Goal: Transaction & Acquisition: Download file/media

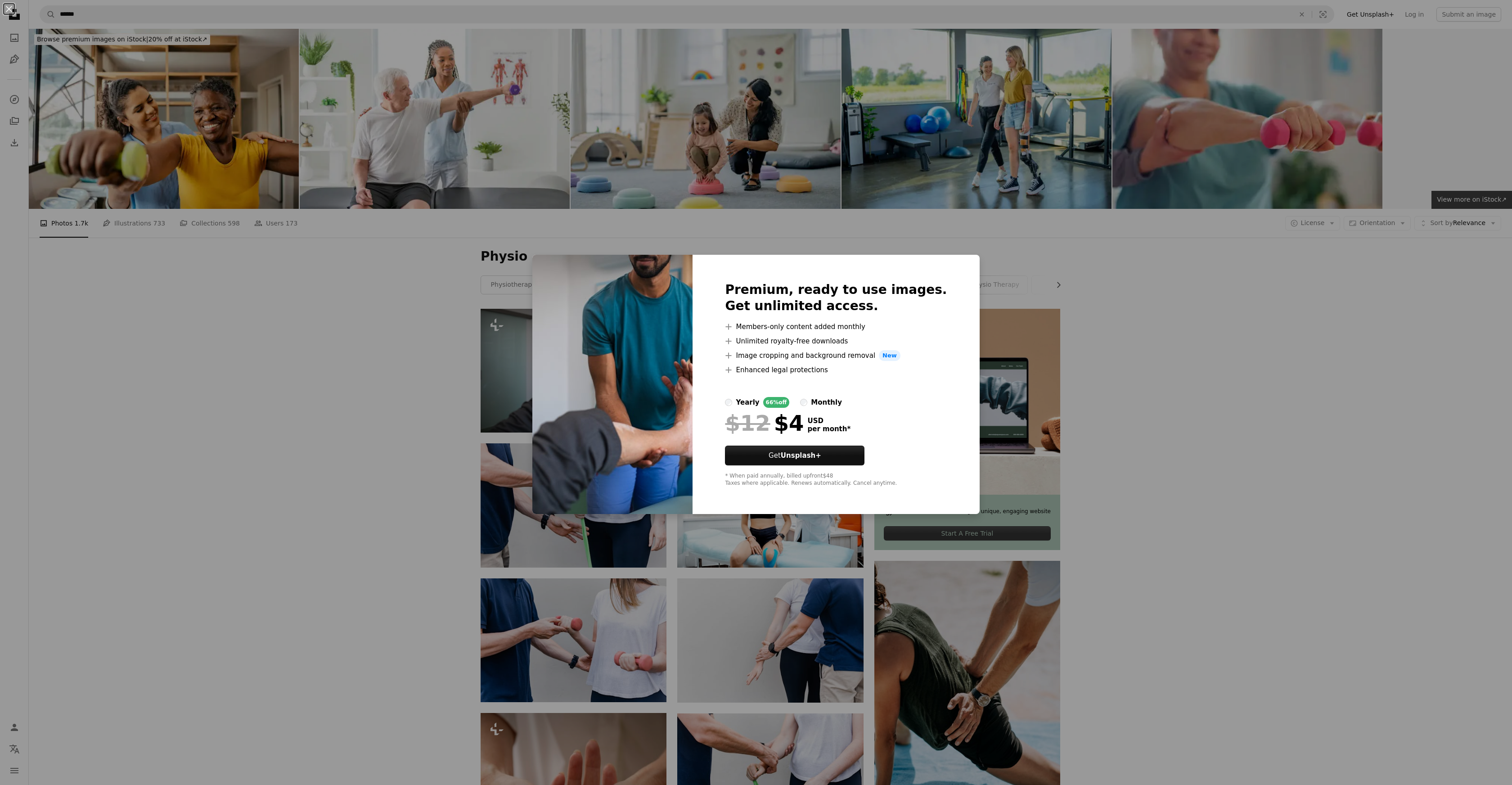
click at [377, 441] on div "An X shape Premium, ready to use images. Get unlimited access. A plus sign Memb…" at bounding box center [756, 392] width 1512 height 785
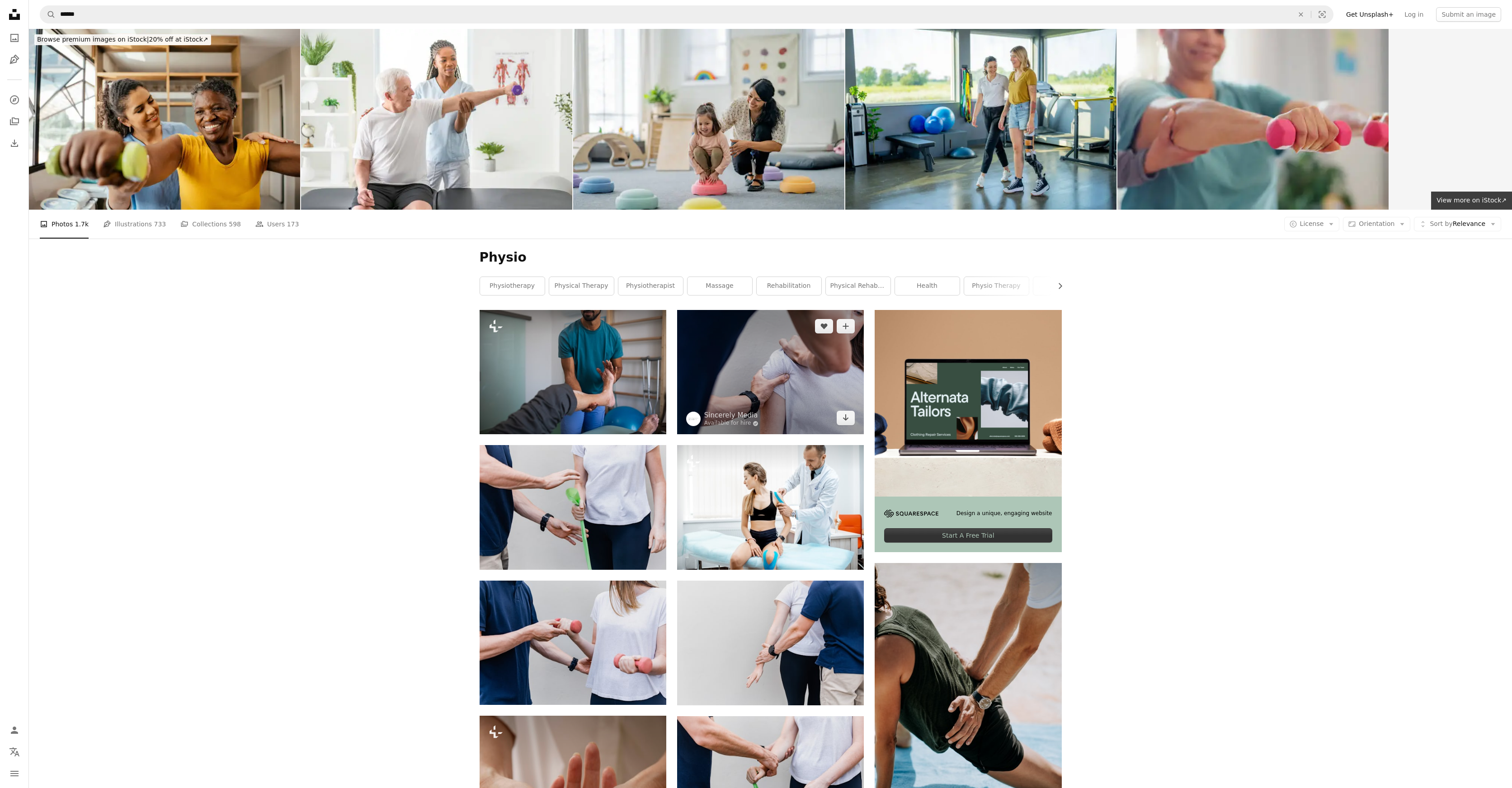
click at [789, 368] on img at bounding box center [770, 372] width 187 height 124
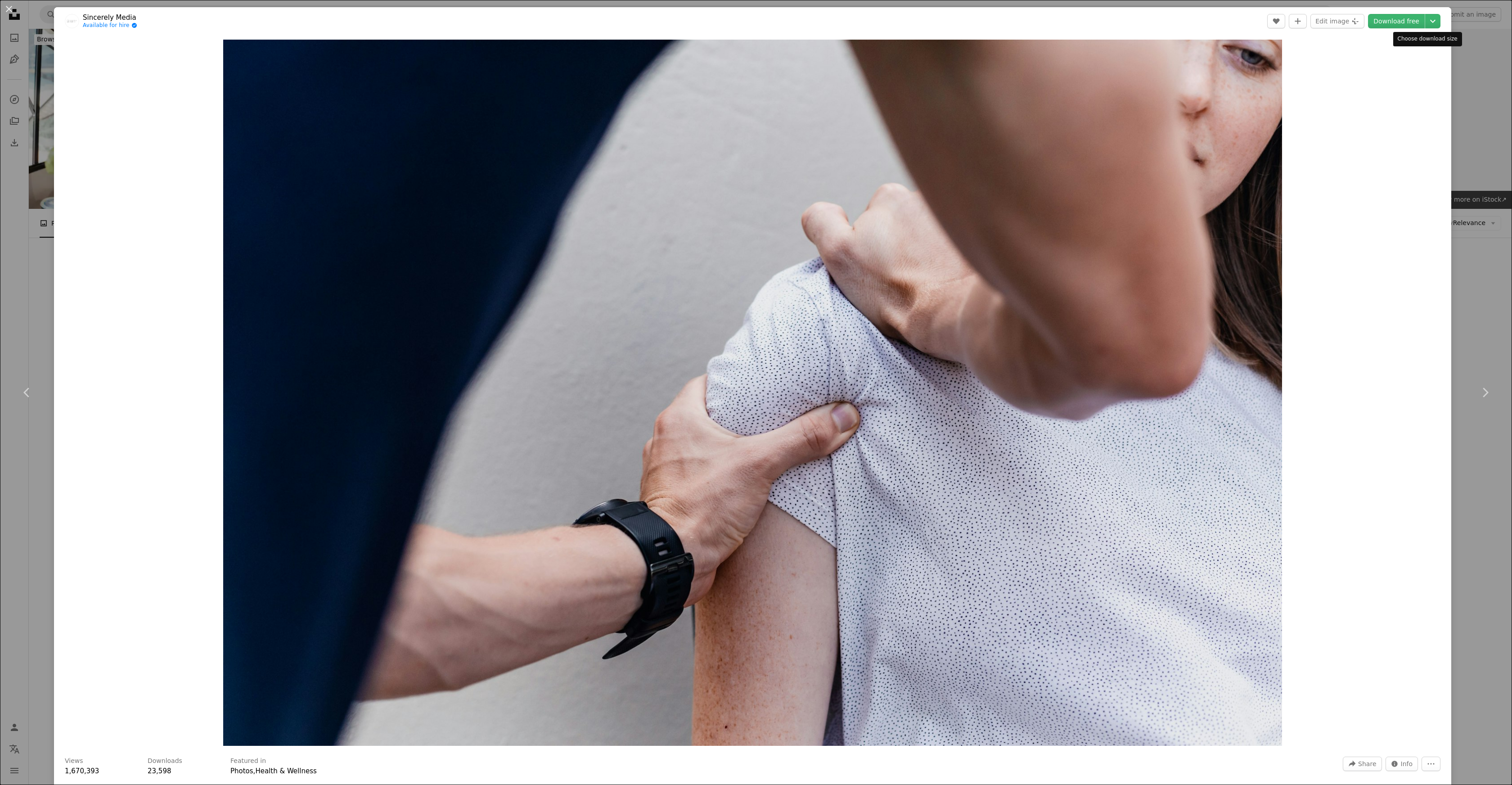
click at [1434, 20] on header "Sincerely Media Available for hire A checkmark inside of a circle A heart A plu…" at bounding box center [752, 21] width 1397 height 28
click at [1429, 20] on icon "Chevron down" at bounding box center [1433, 20] width 15 height 11
click at [1364, 60] on span "Medium" at bounding box center [1358, 60] width 25 height 7
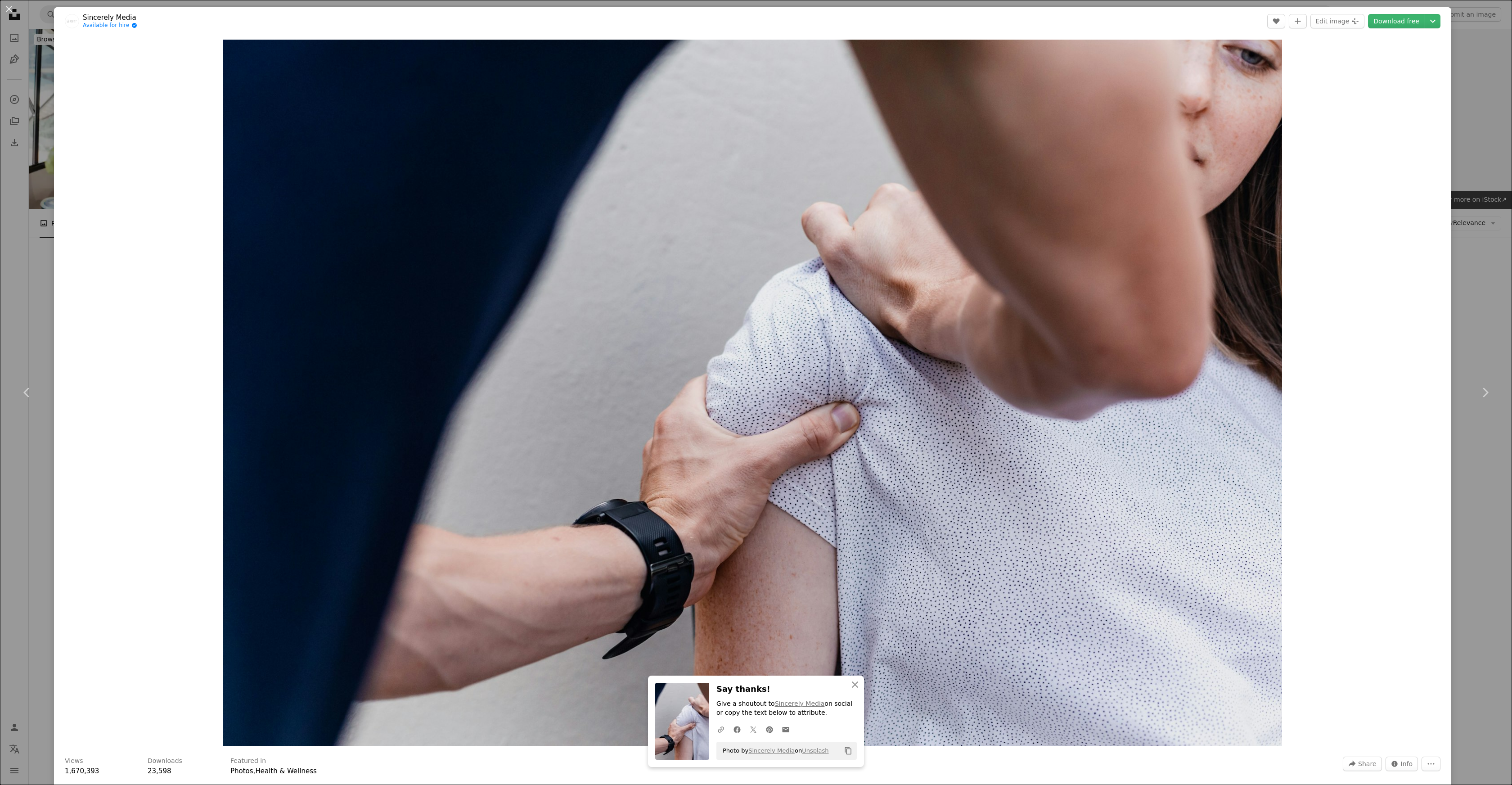
click at [1462, 58] on div "An X shape Chevron left Chevron right An X shape Close Say thanks! Give a shout…" at bounding box center [756, 392] width 1512 height 785
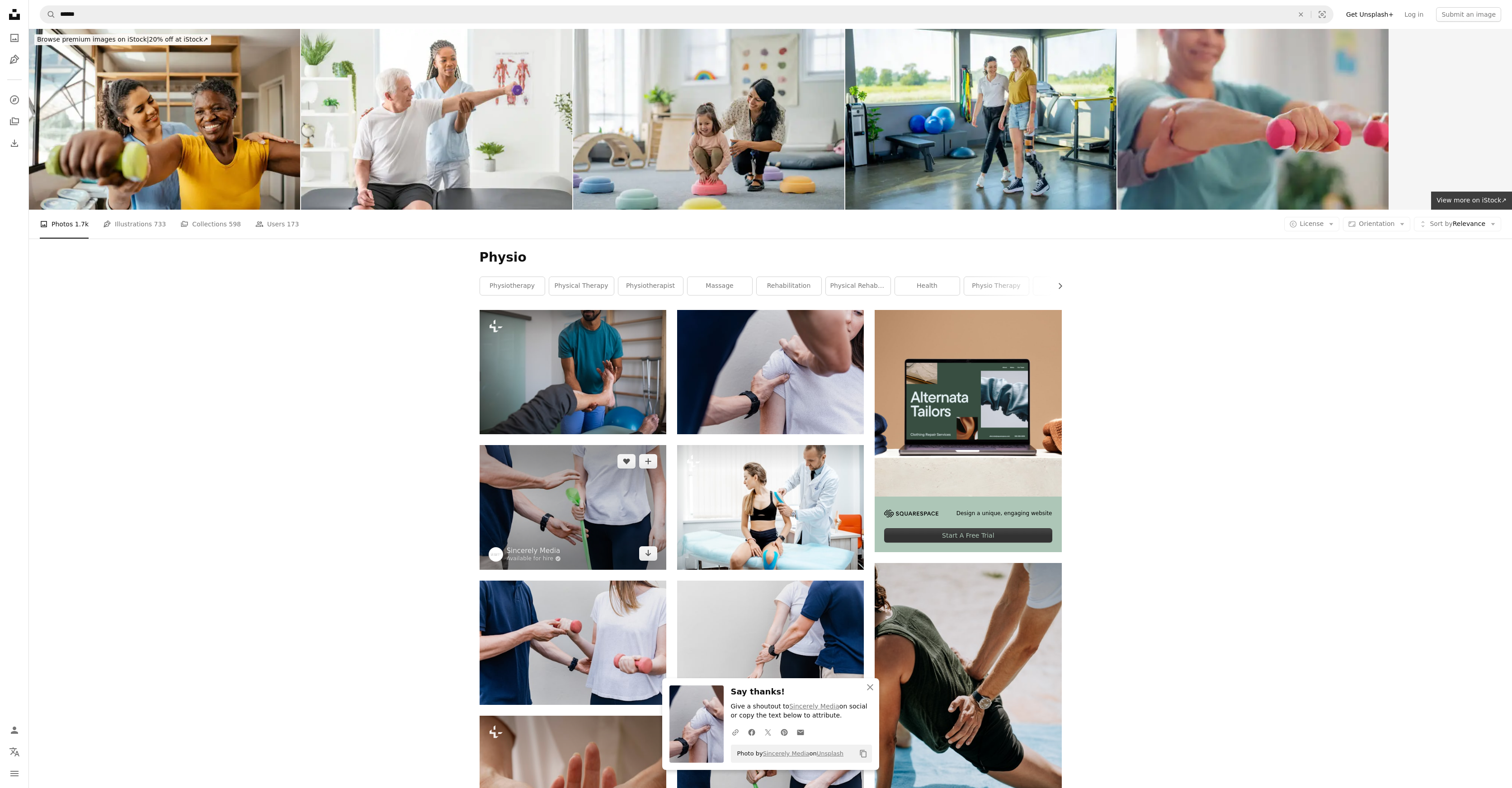
scroll to position [96, 0]
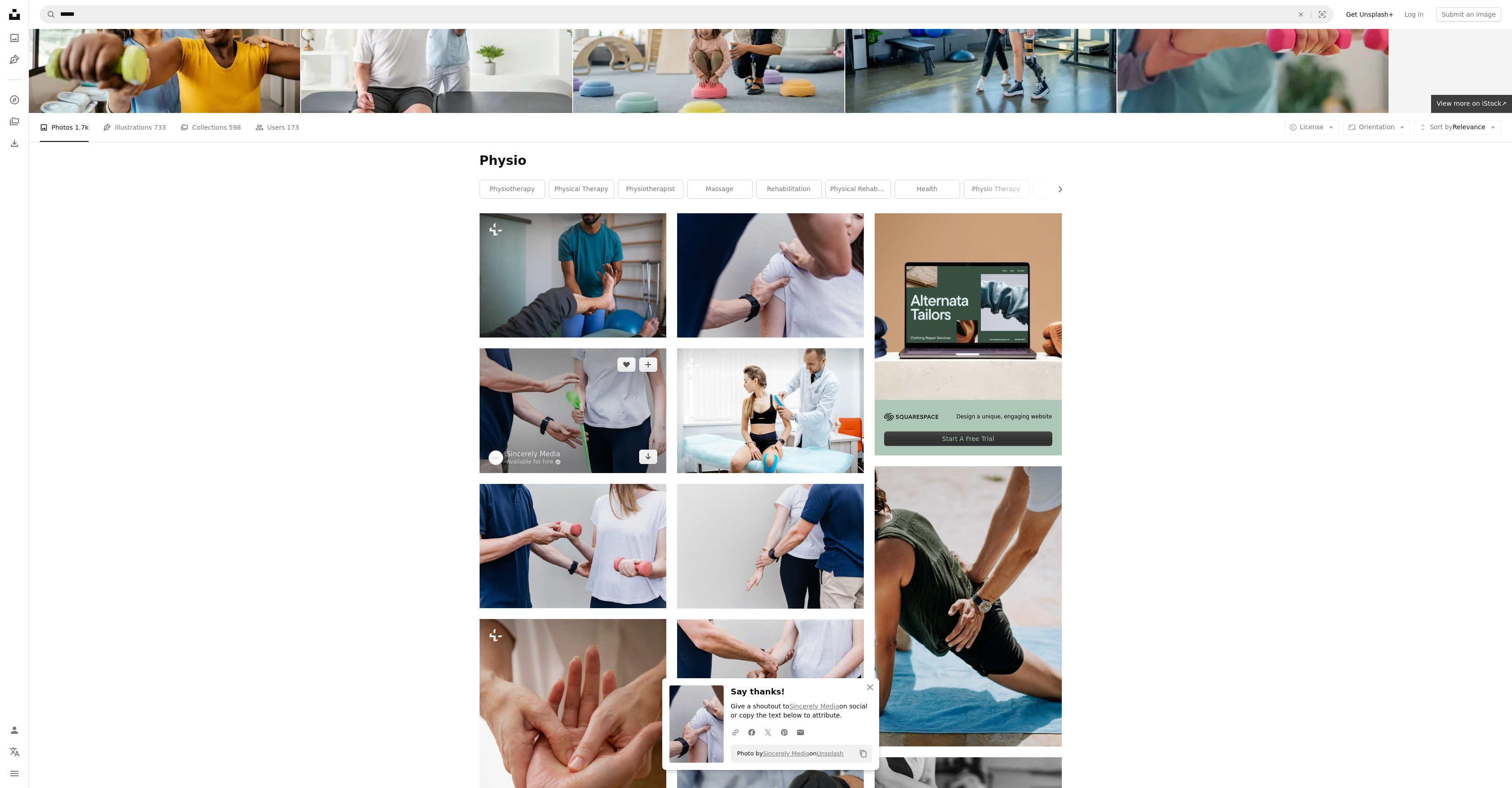
click at [591, 409] on img at bounding box center [573, 411] width 187 height 124
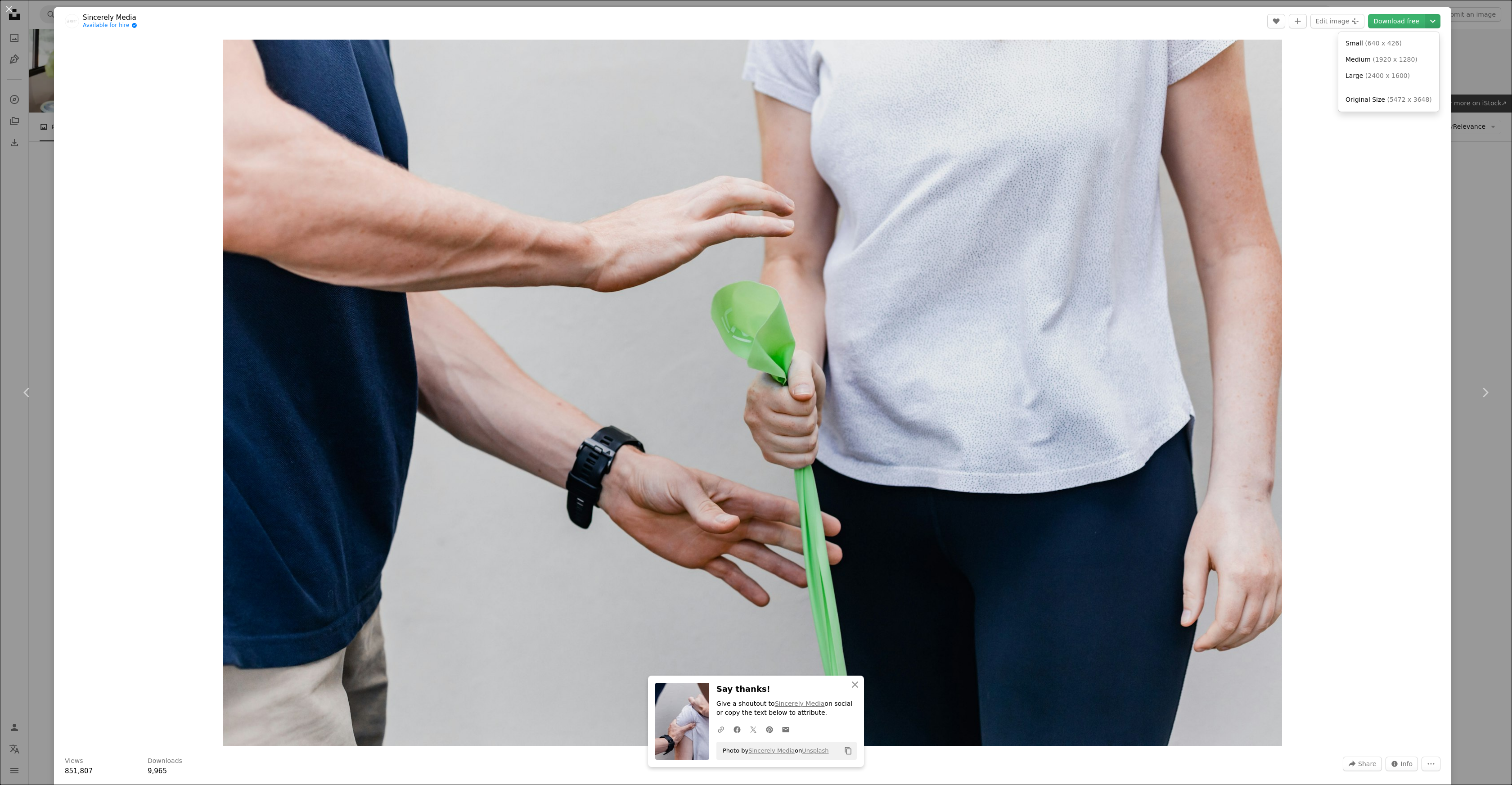
click at [1426, 24] on icon "Chevron down" at bounding box center [1433, 20] width 15 height 11
click at [1386, 56] on span "( 1920 x 1280 )" at bounding box center [1395, 60] width 45 height 7
click at [1462, 184] on div "An X shape Chevron left Chevron right An X shape Close Say thanks! Give a shout…" at bounding box center [756, 392] width 1512 height 785
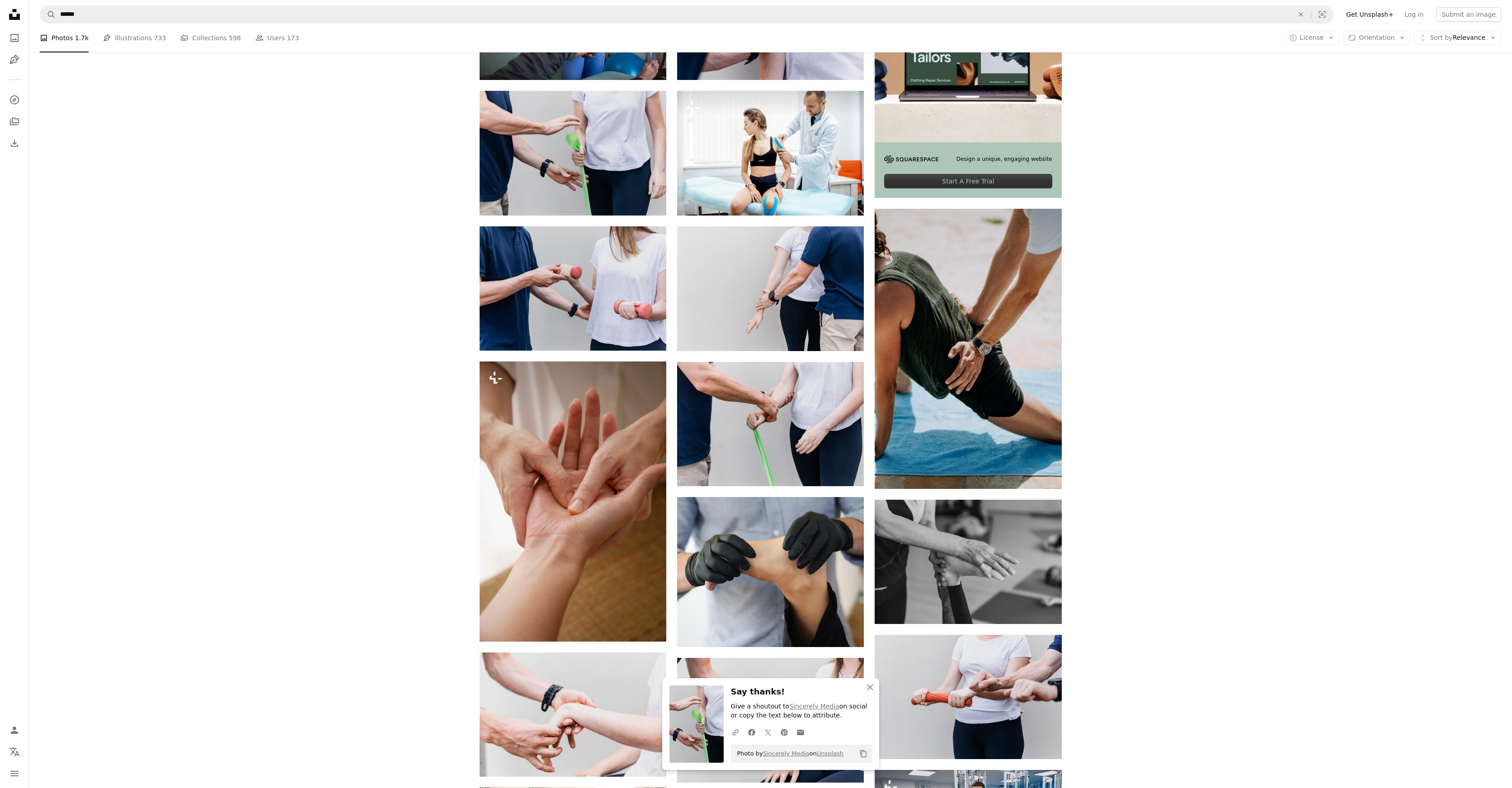
scroll to position [401, 0]
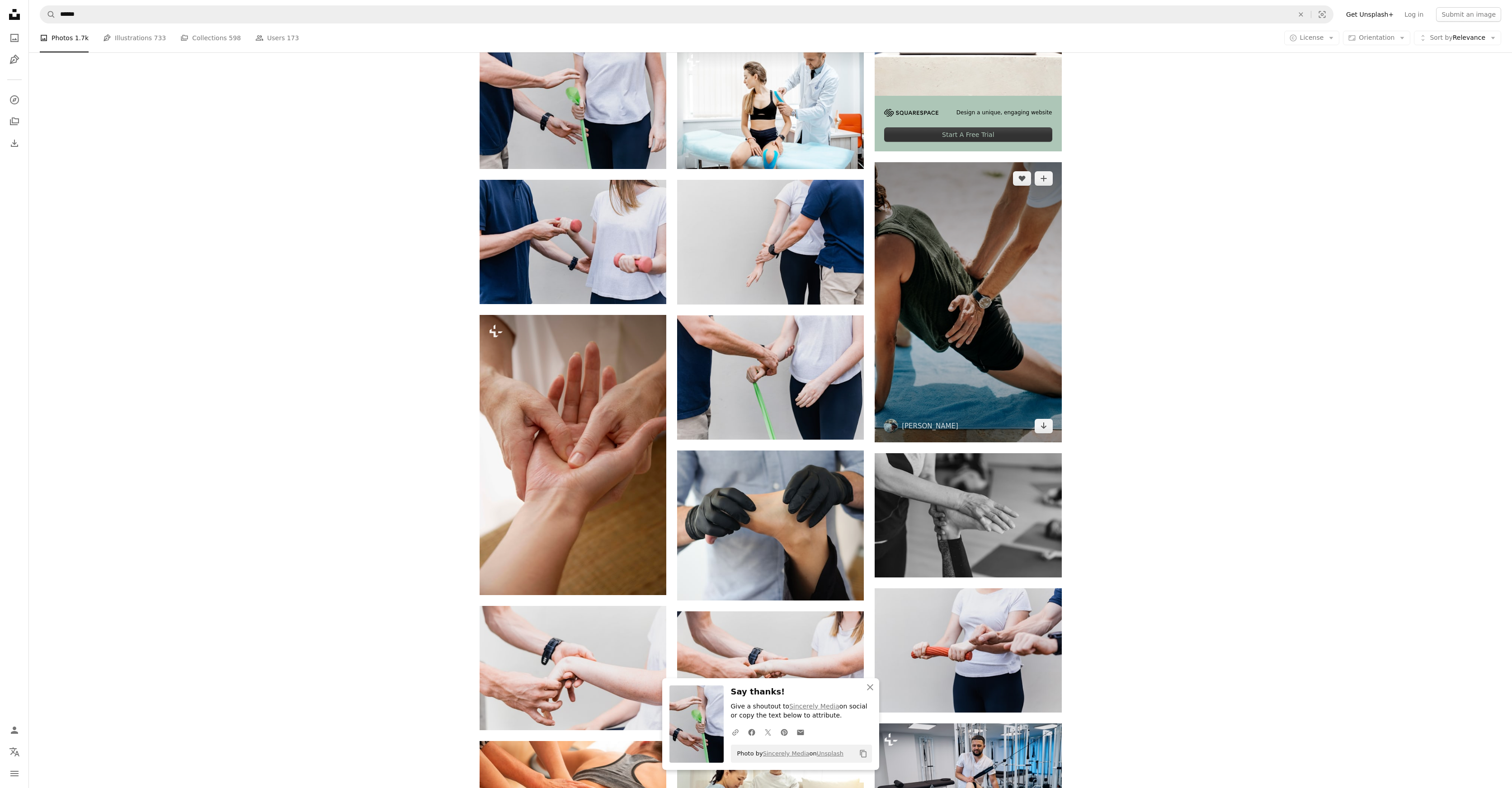
click at [965, 308] on img at bounding box center [967, 302] width 187 height 280
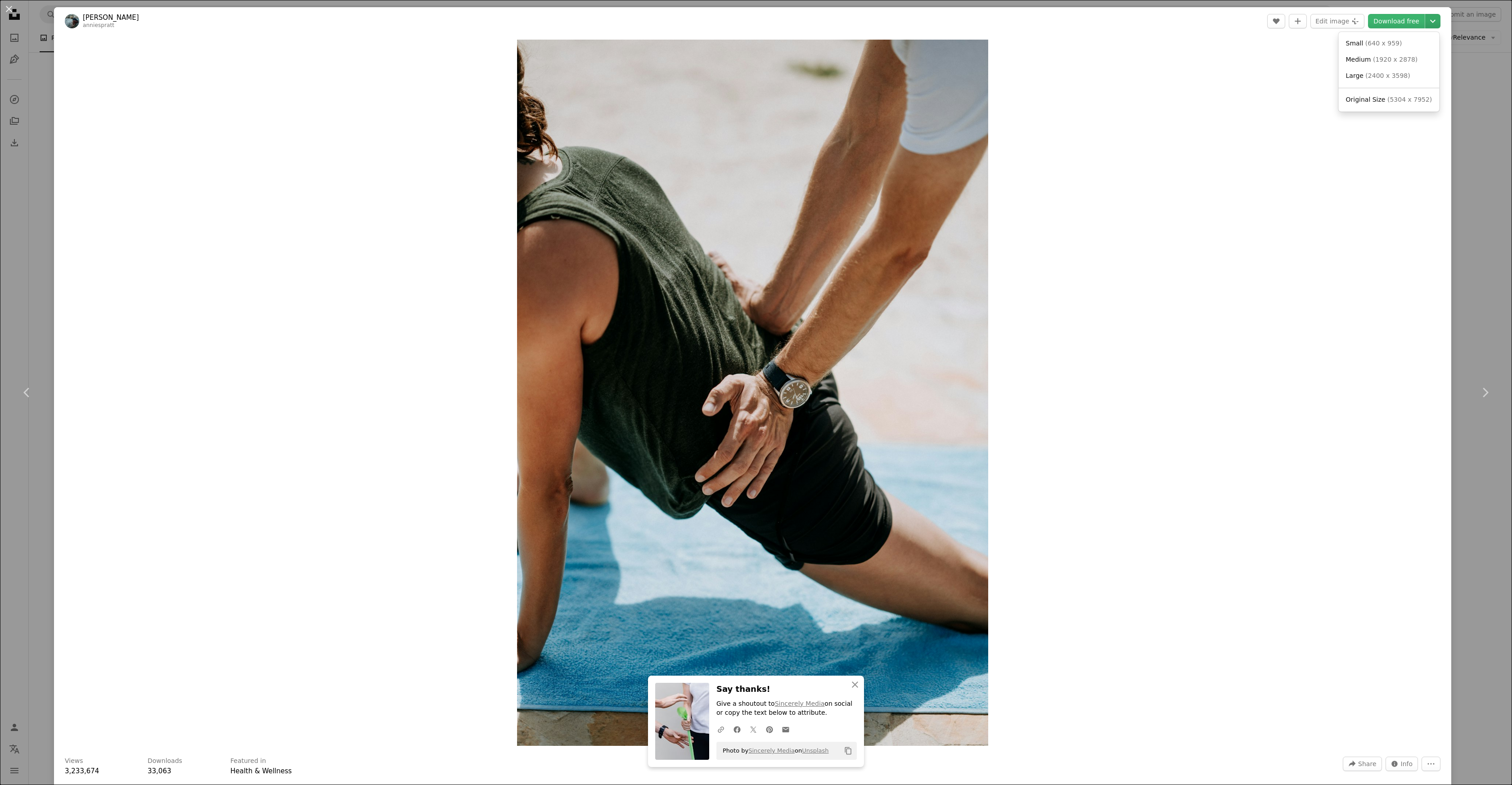
click at [1426, 20] on icon "Chevron down" at bounding box center [1433, 20] width 15 height 11
click at [1389, 60] on span "( 1920 x 2878 )" at bounding box center [1395, 60] width 45 height 7
click at [1483, 102] on div "An X shape Chevron left Chevron right An X shape Close Say thanks! Give a shout…" at bounding box center [756, 392] width 1512 height 785
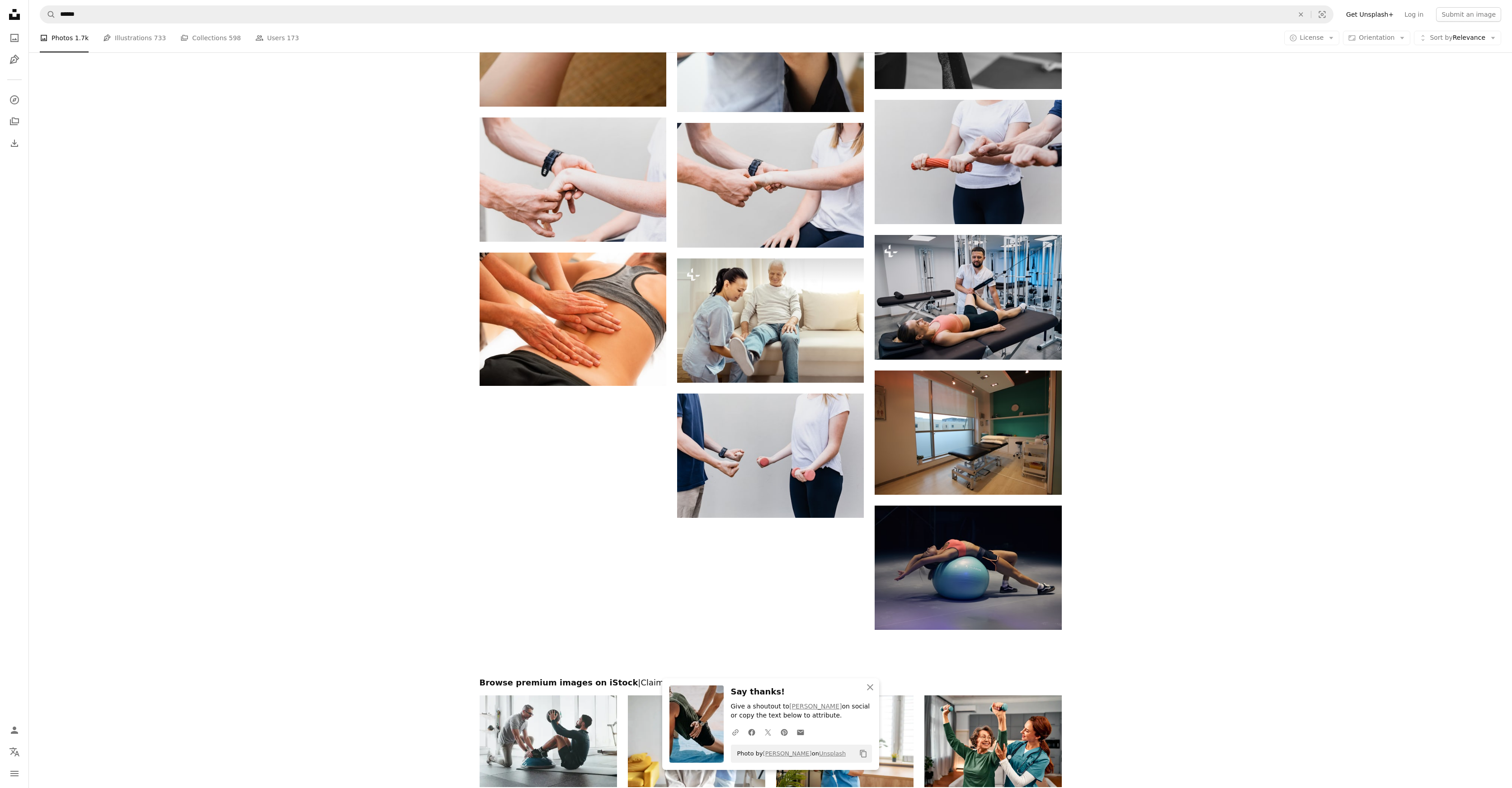
scroll to position [832, 0]
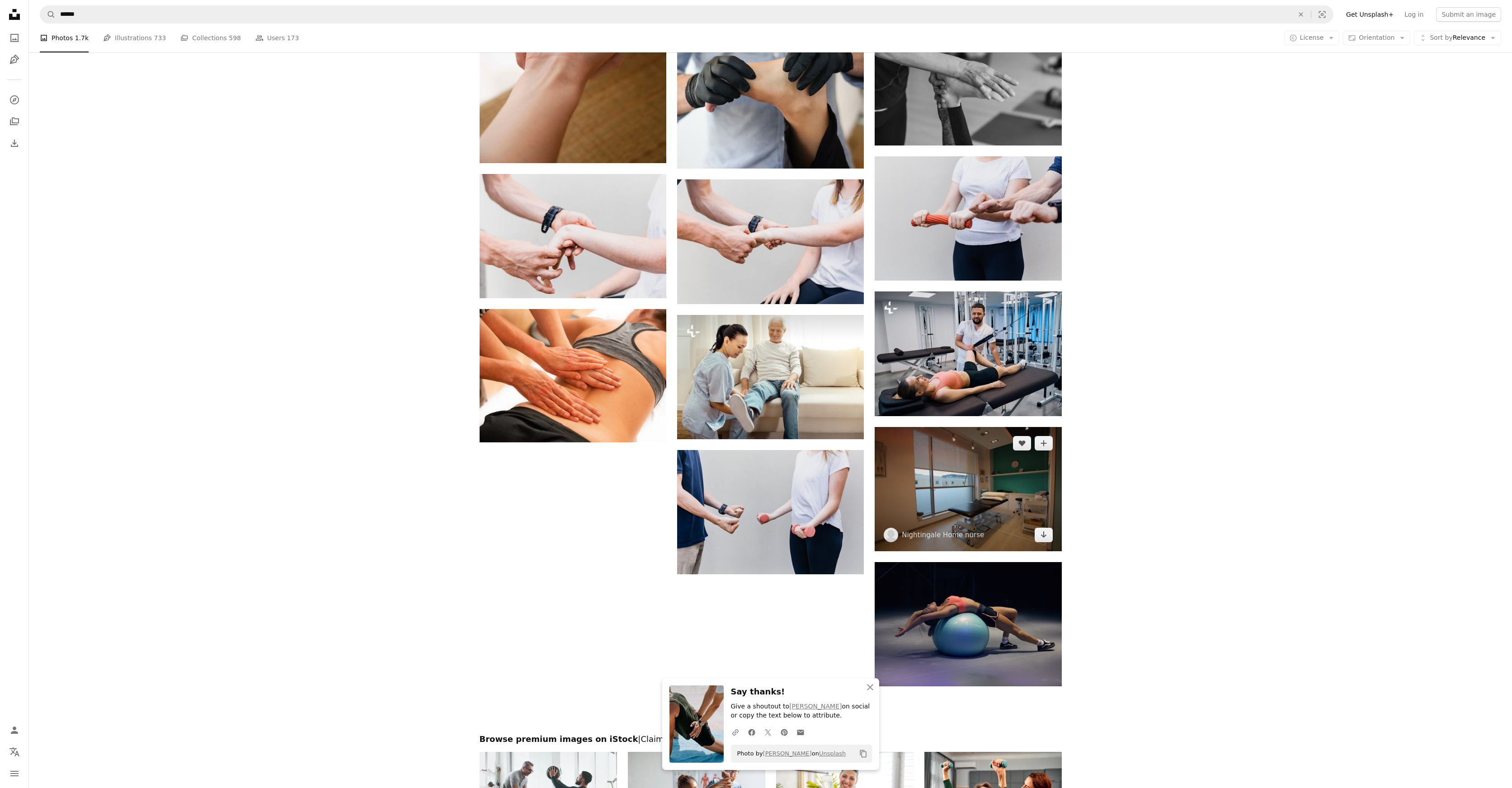
click at [986, 504] on img at bounding box center [967, 489] width 187 height 124
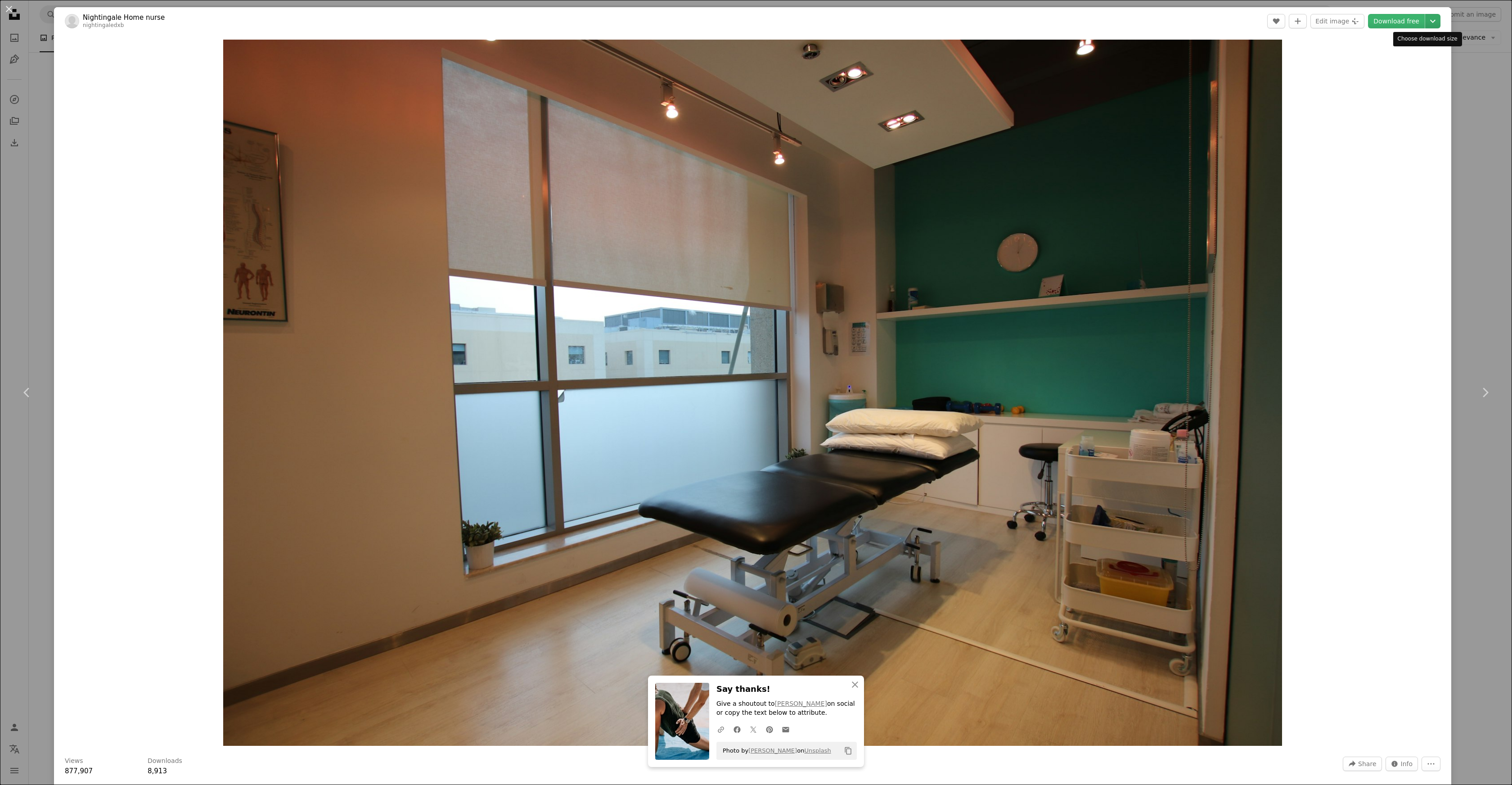
click at [1426, 20] on icon "Chevron down" at bounding box center [1433, 20] width 15 height 11
click at [1389, 66] on link "Medium ( 1920 x 1280 )" at bounding box center [1388, 60] width 93 height 16
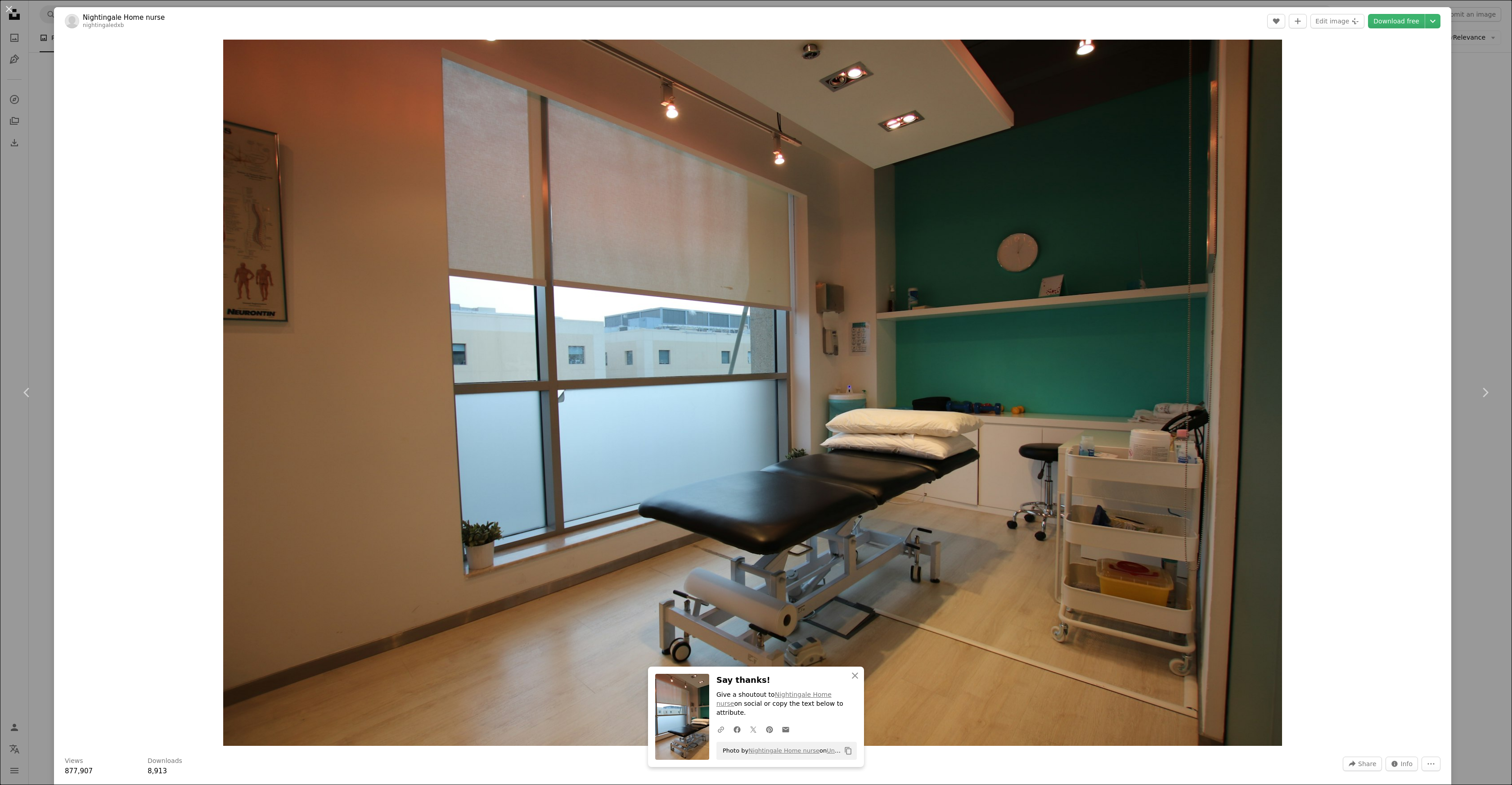
click at [1485, 112] on div "An X shape Chevron left Chevron right An X shape Close Say thanks! Give a shout…" at bounding box center [756, 392] width 1512 height 785
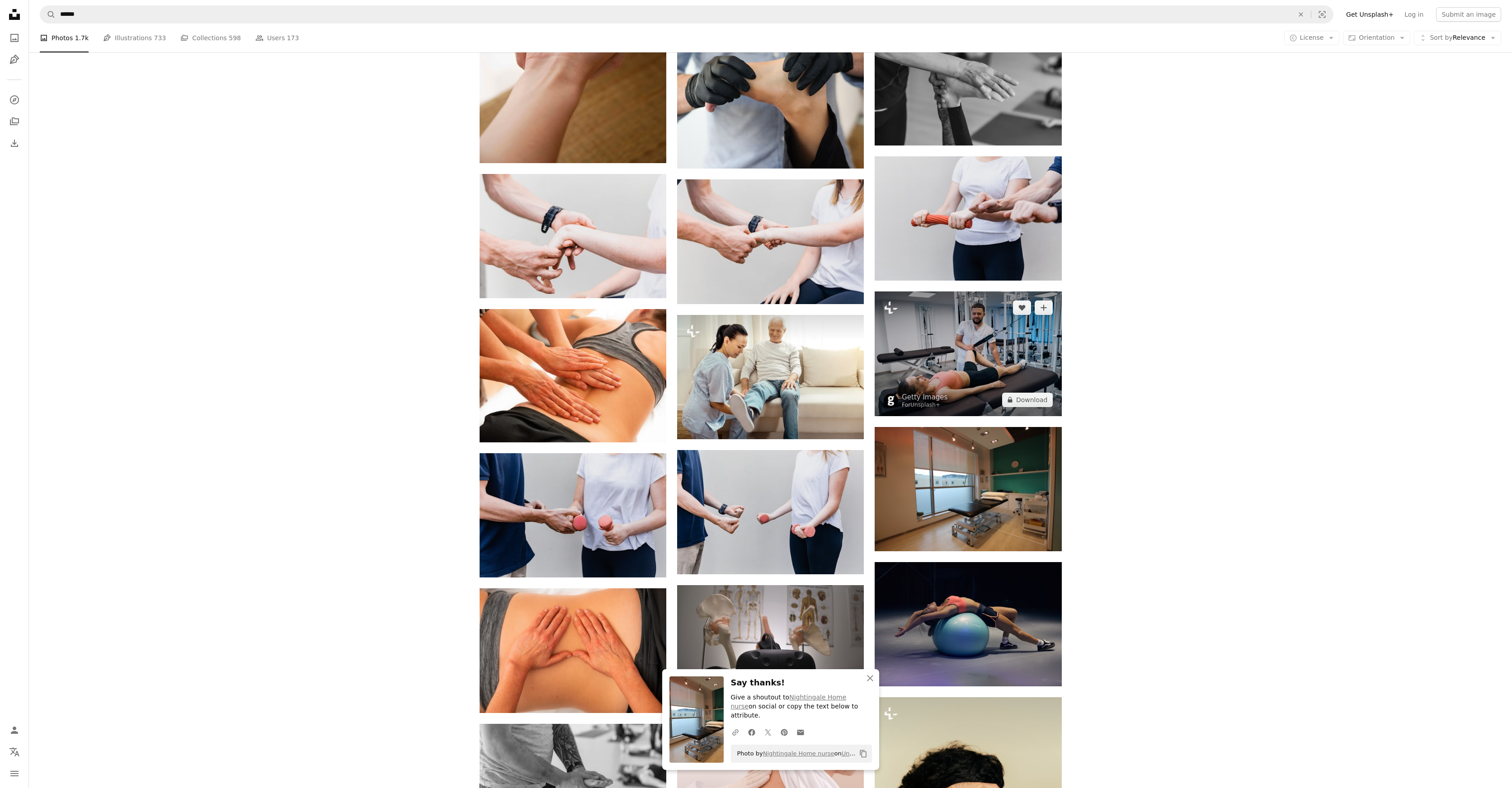
click at [1009, 352] on img at bounding box center [967, 354] width 187 height 124
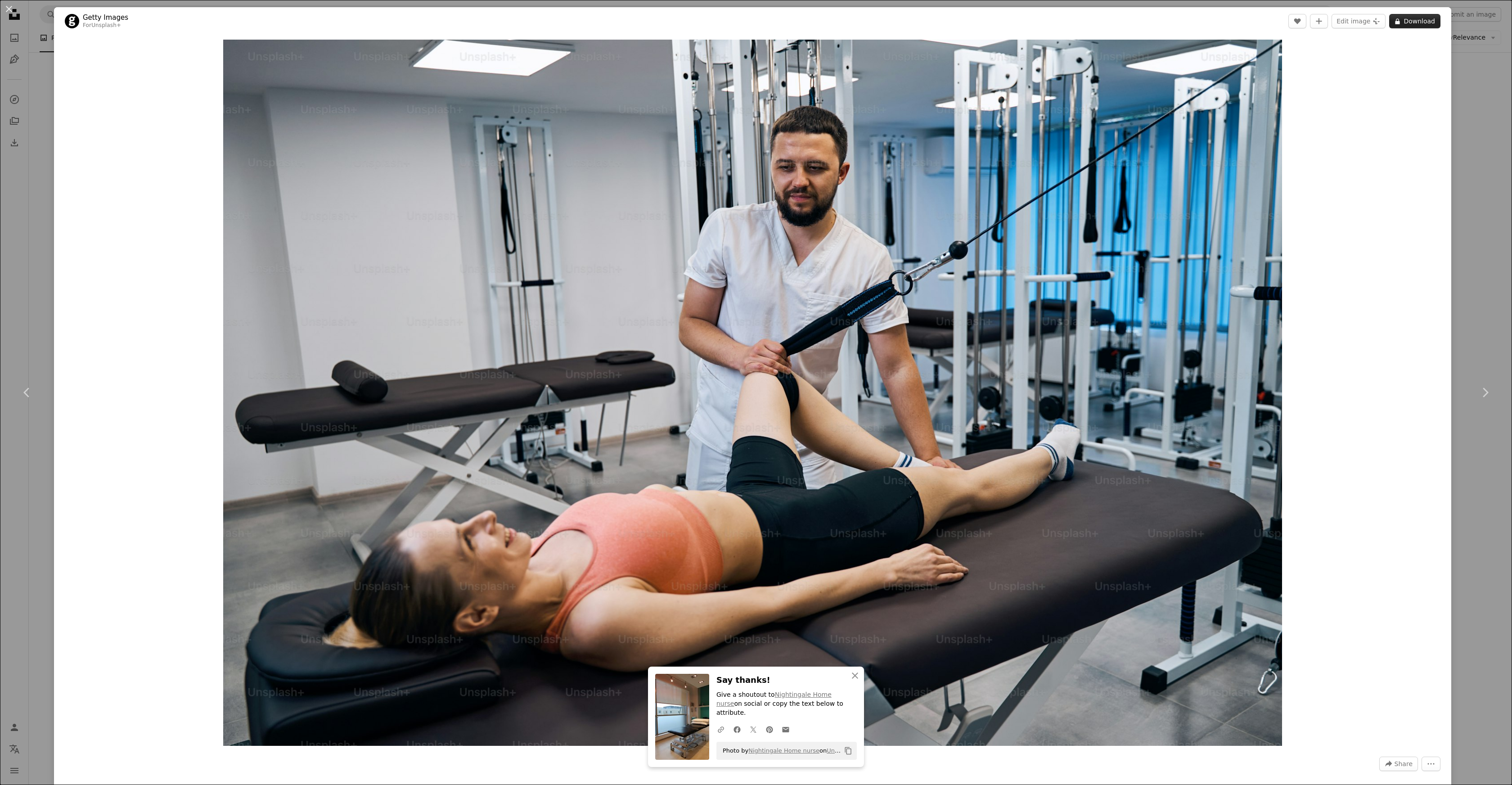
click at [1426, 24] on button "A lock Download" at bounding box center [1415, 21] width 51 height 15
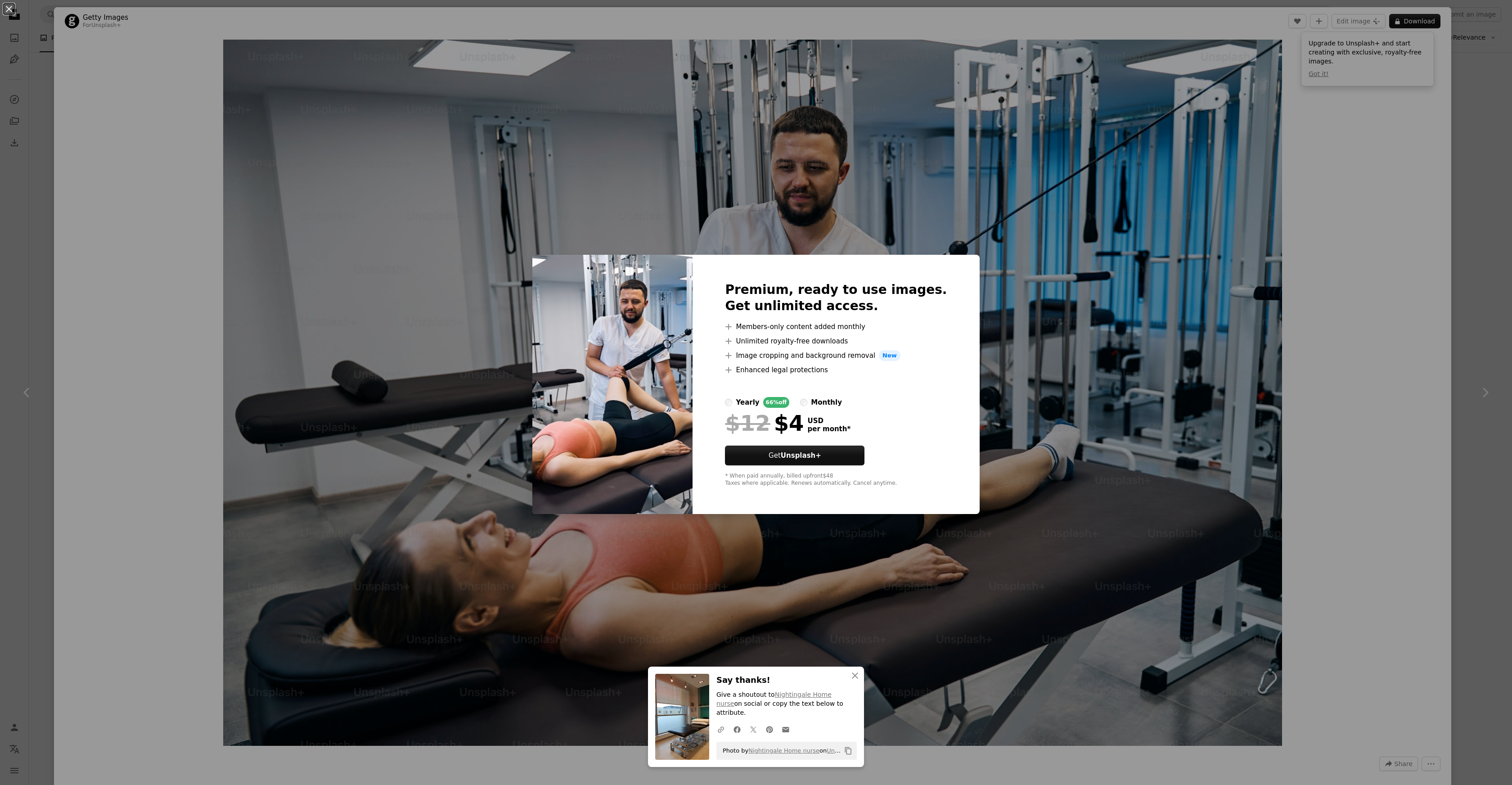
click at [1440, 197] on div "An X shape An X shape Close Say thanks! Give a shoutout to Nightingale Home nur…" at bounding box center [756, 392] width 1512 height 785
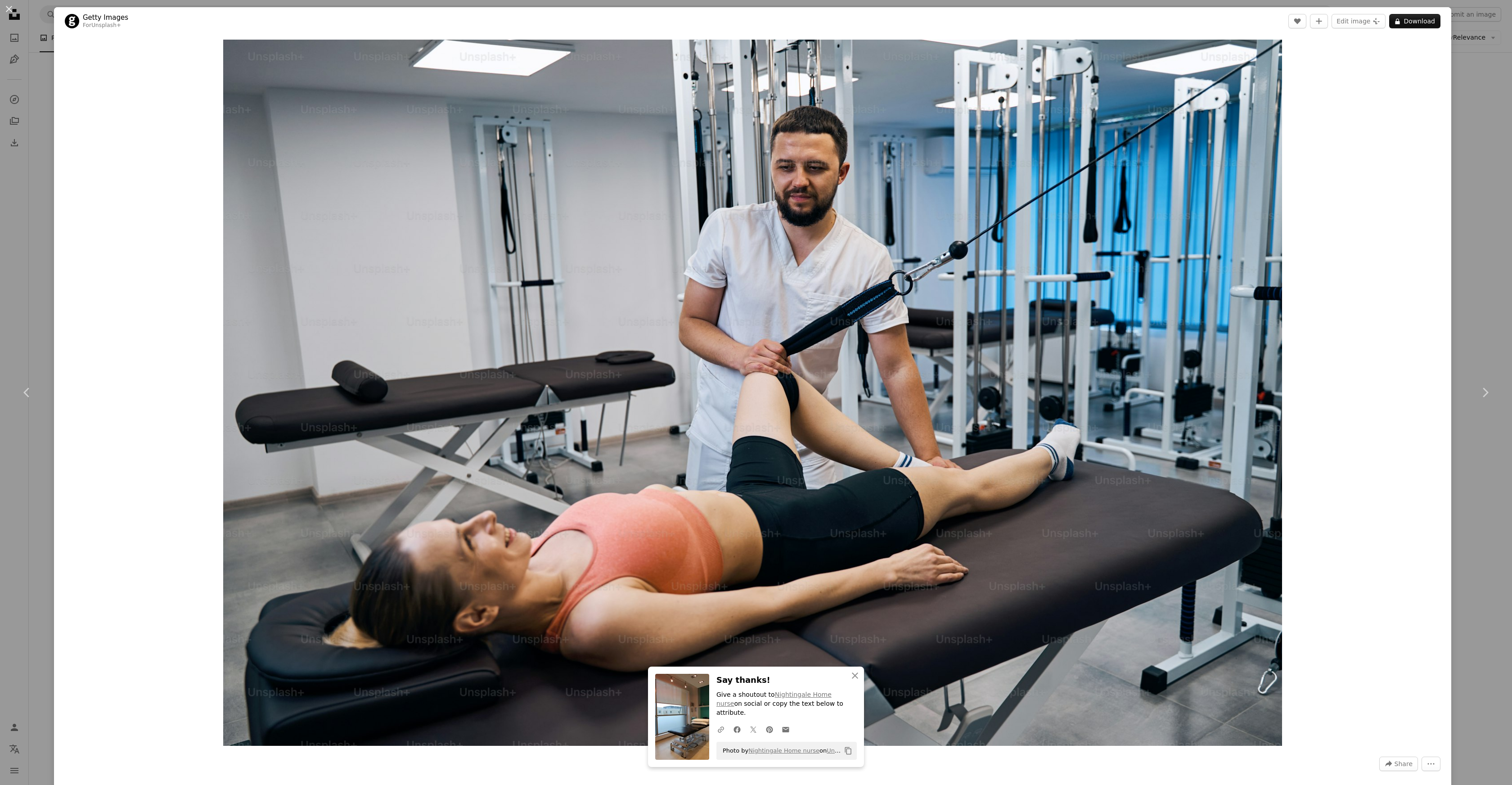
click at [1466, 181] on div "An X shape Chevron left Chevron right An X shape Close Say thanks! Give a shout…" at bounding box center [756, 392] width 1512 height 785
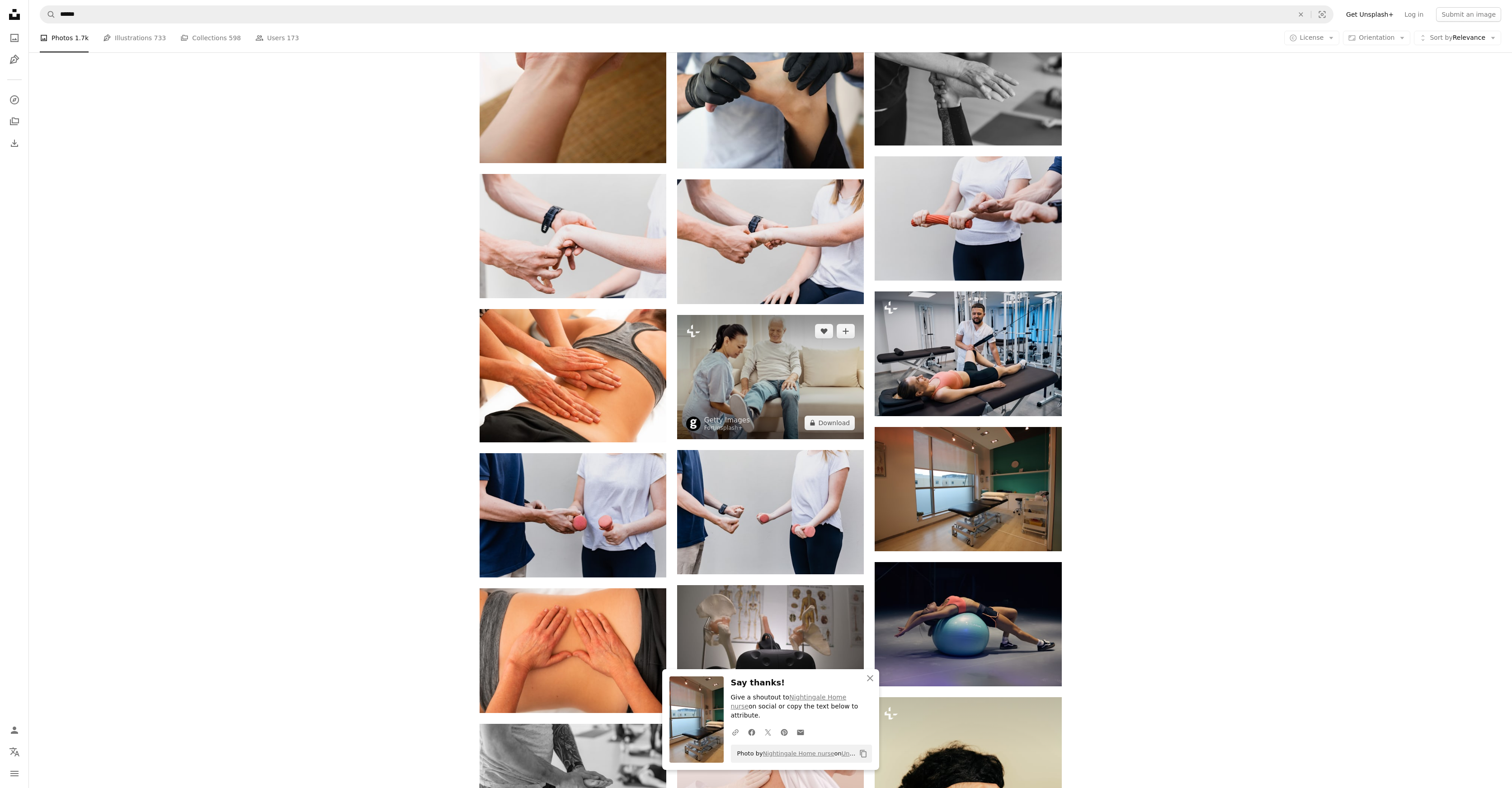
click at [795, 377] on img at bounding box center [770, 377] width 187 height 124
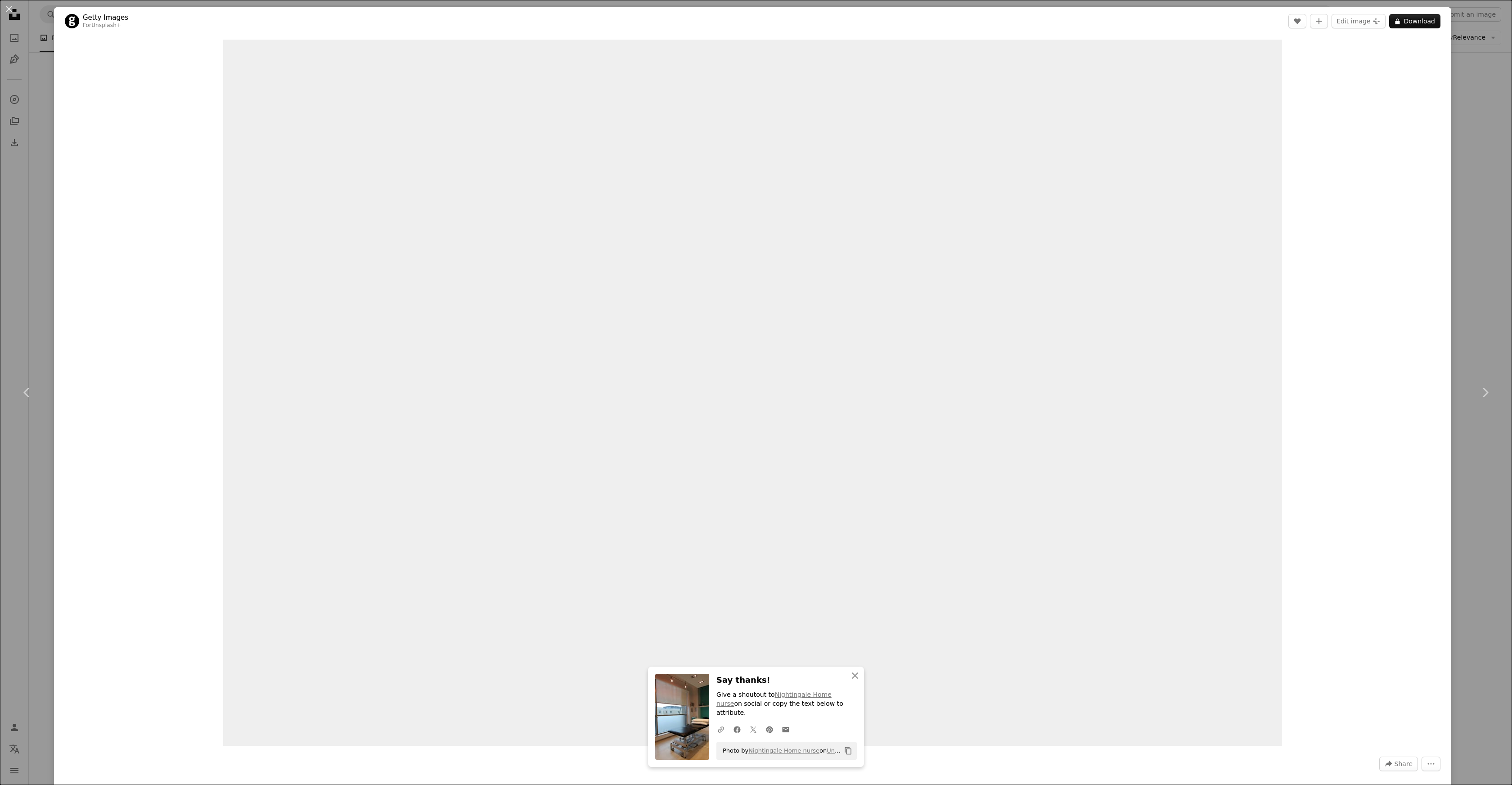
click at [1479, 109] on div "An X shape Chevron left Chevron right An X shape Close Say thanks! Give a shout…" at bounding box center [756, 392] width 1512 height 785
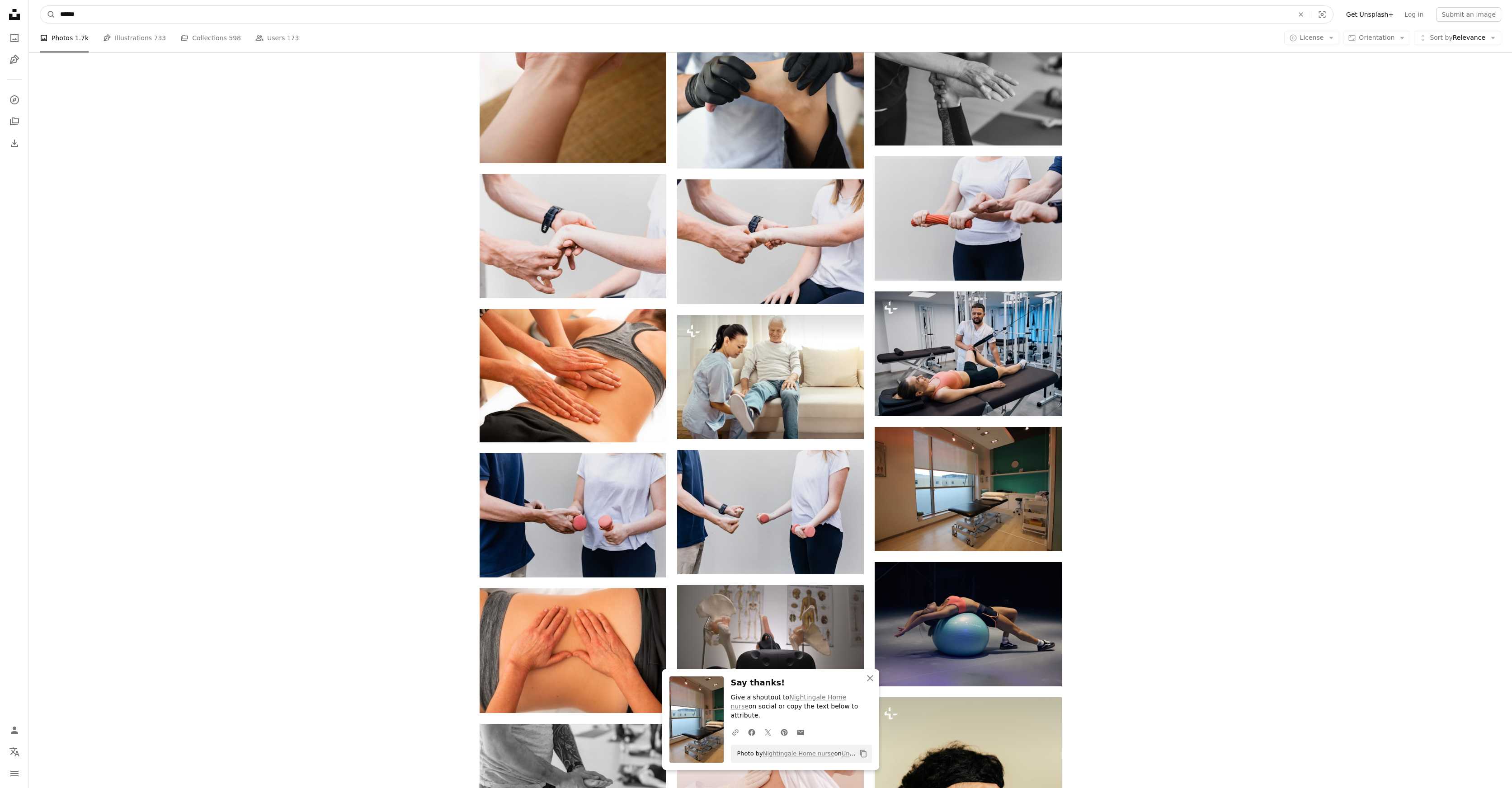
drag, startPoint x: 104, startPoint y: 17, endPoint x: 56, endPoint y: 13, distance: 48.2
click at [56, 13] on input "******" at bounding box center [673, 14] width 1235 height 17
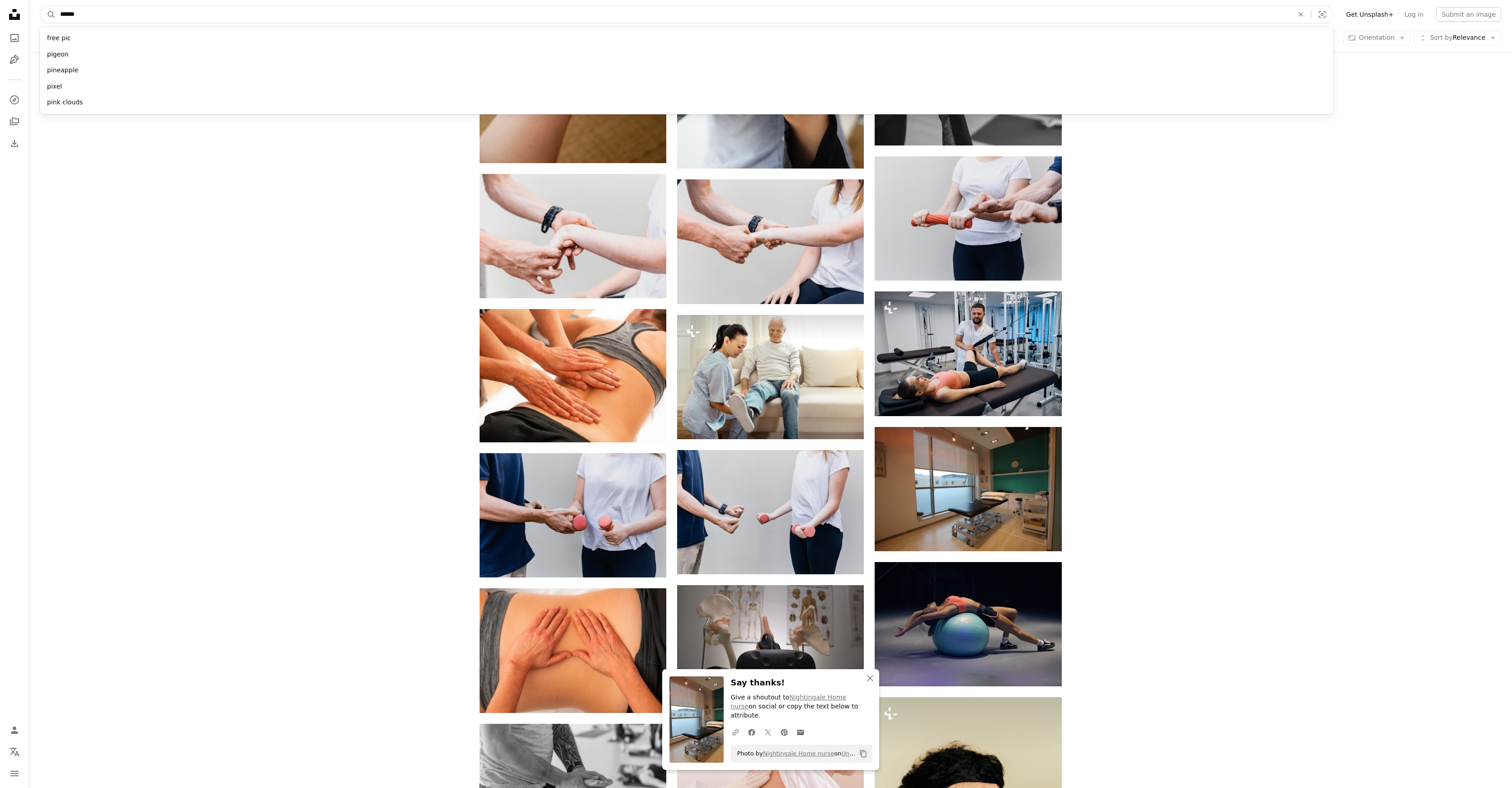
type input "*******"
click button "A magnifying glass" at bounding box center [48, 14] width 16 height 17
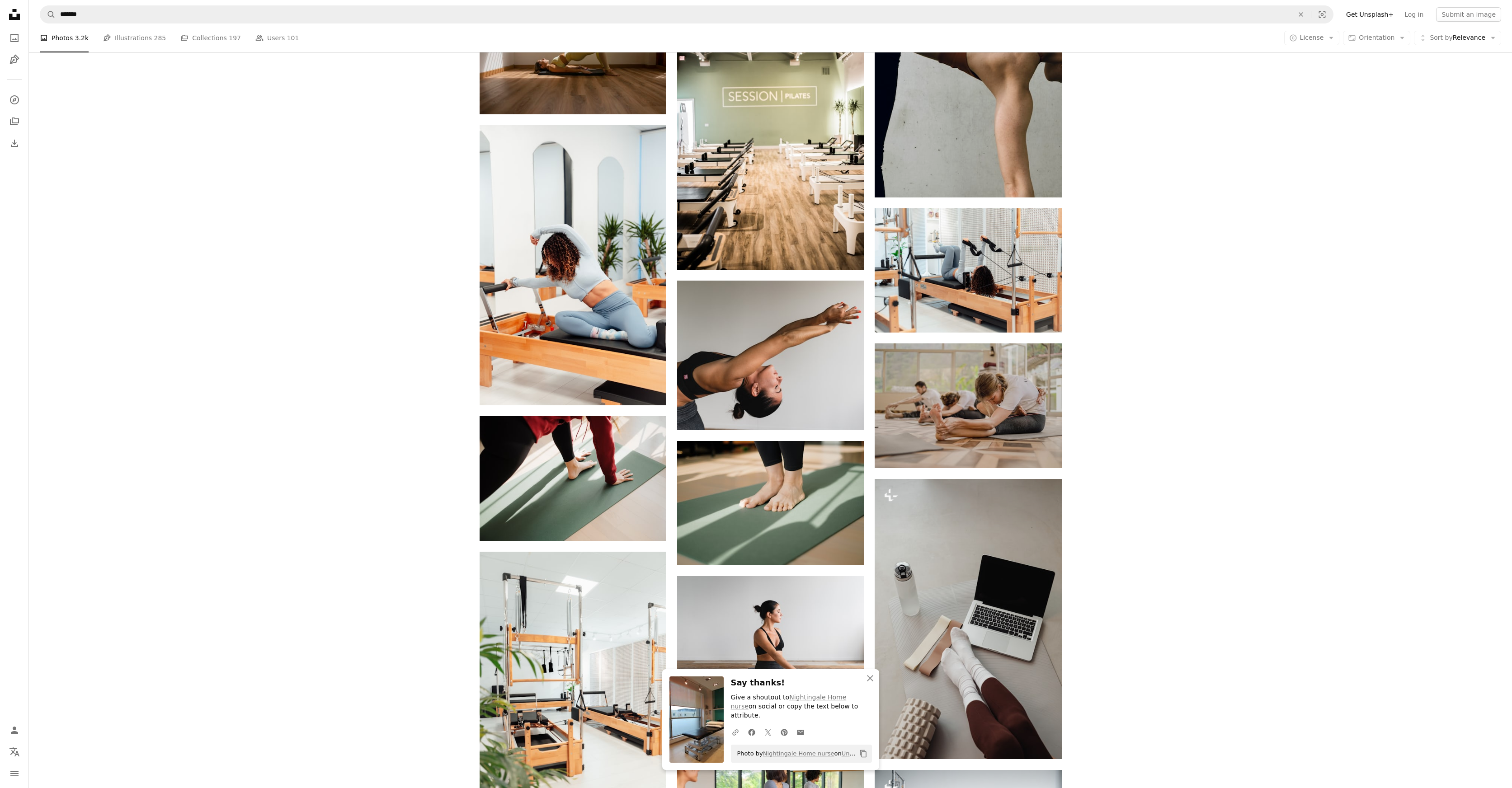
scroll to position [715, 0]
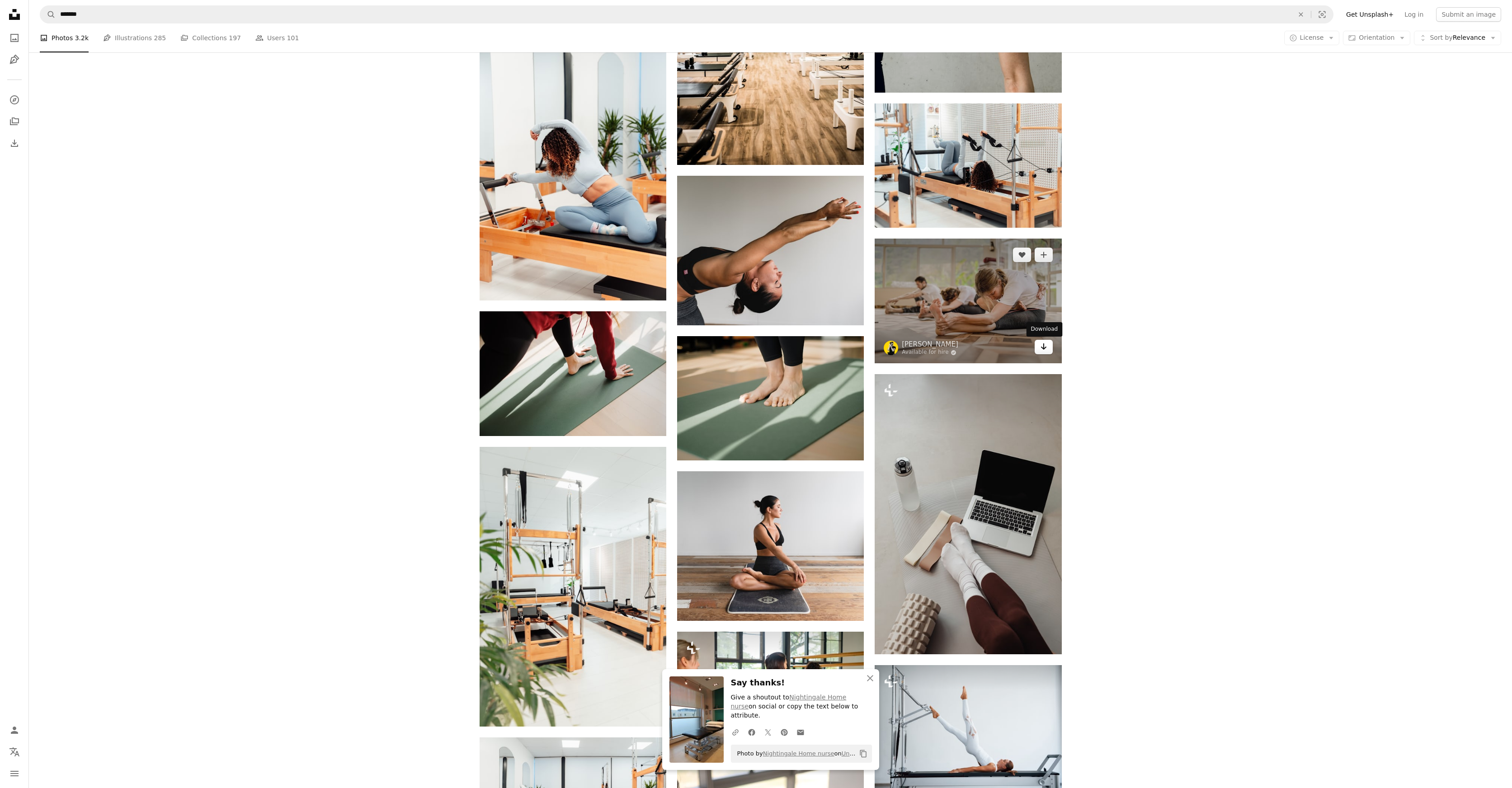
click at [1043, 350] on icon "Arrow pointing down" at bounding box center [1043, 346] width 7 height 11
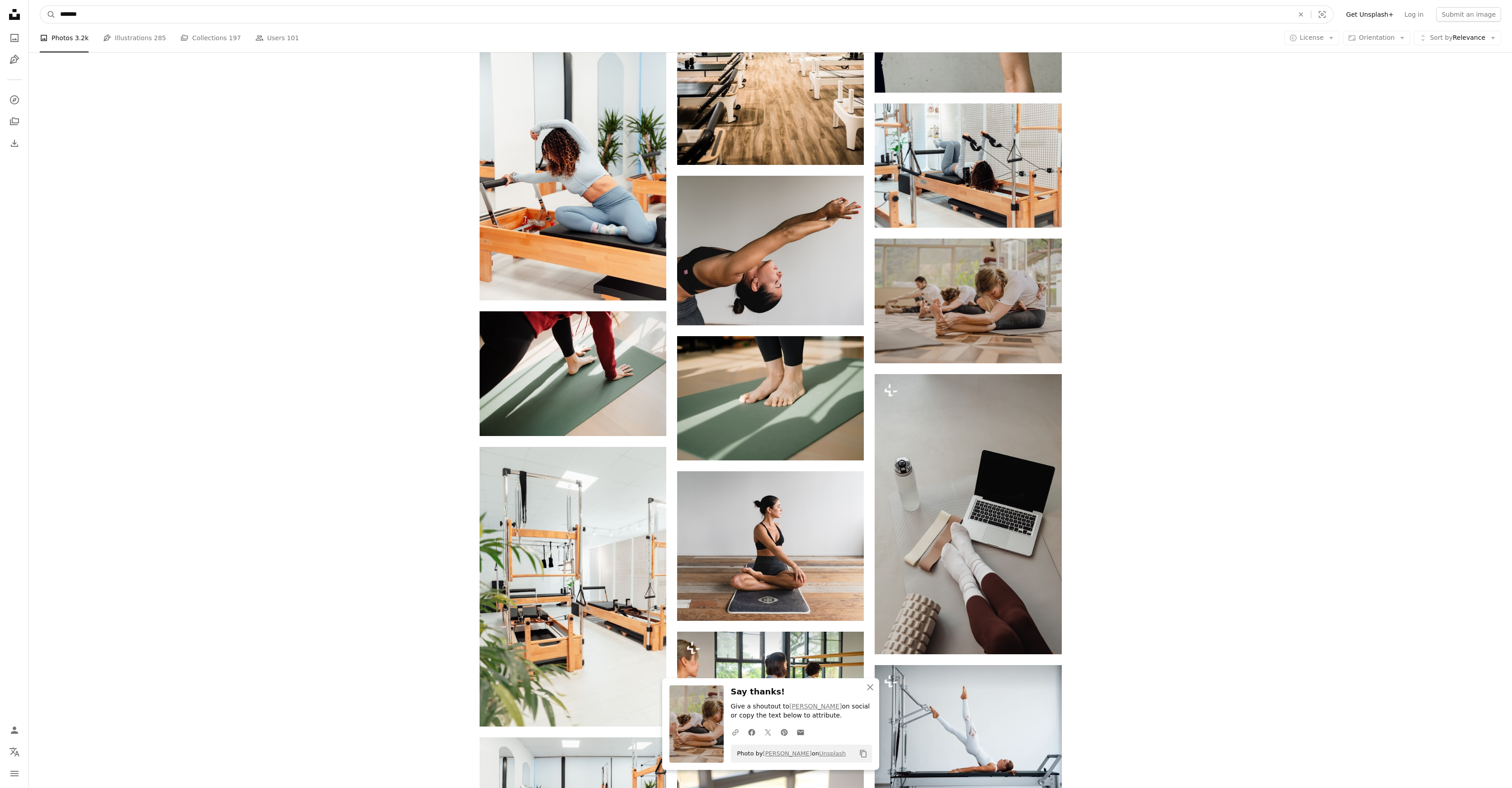
drag, startPoint x: 199, startPoint y: 15, endPoint x: 56, endPoint y: 12, distance: 143.0
click at [56, 12] on input "*******" at bounding box center [673, 14] width 1235 height 17
paste input "*****"
type input "**********"
click button "A magnifying glass" at bounding box center [48, 14] width 16 height 17
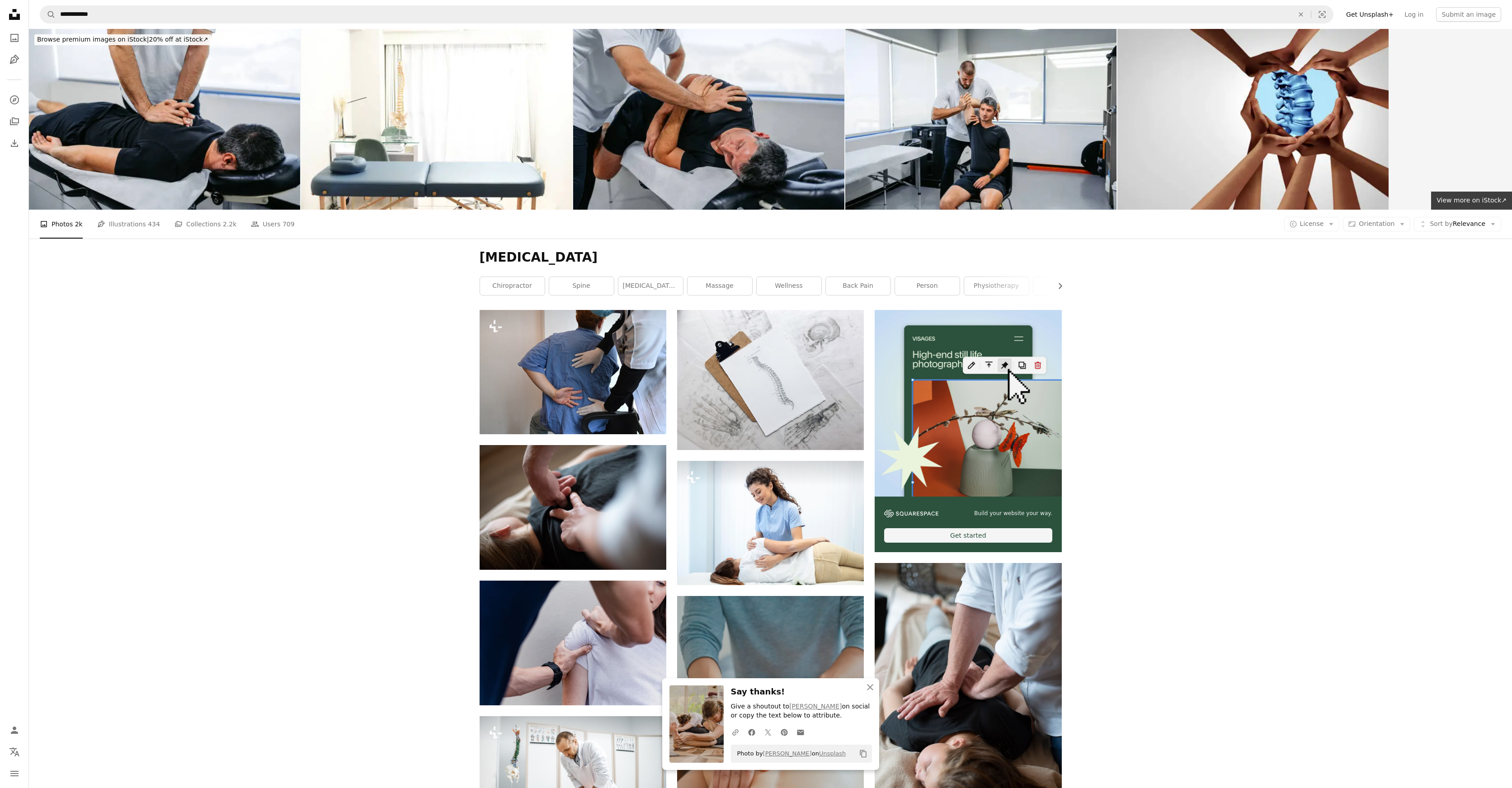
scroll to position [6, 0]
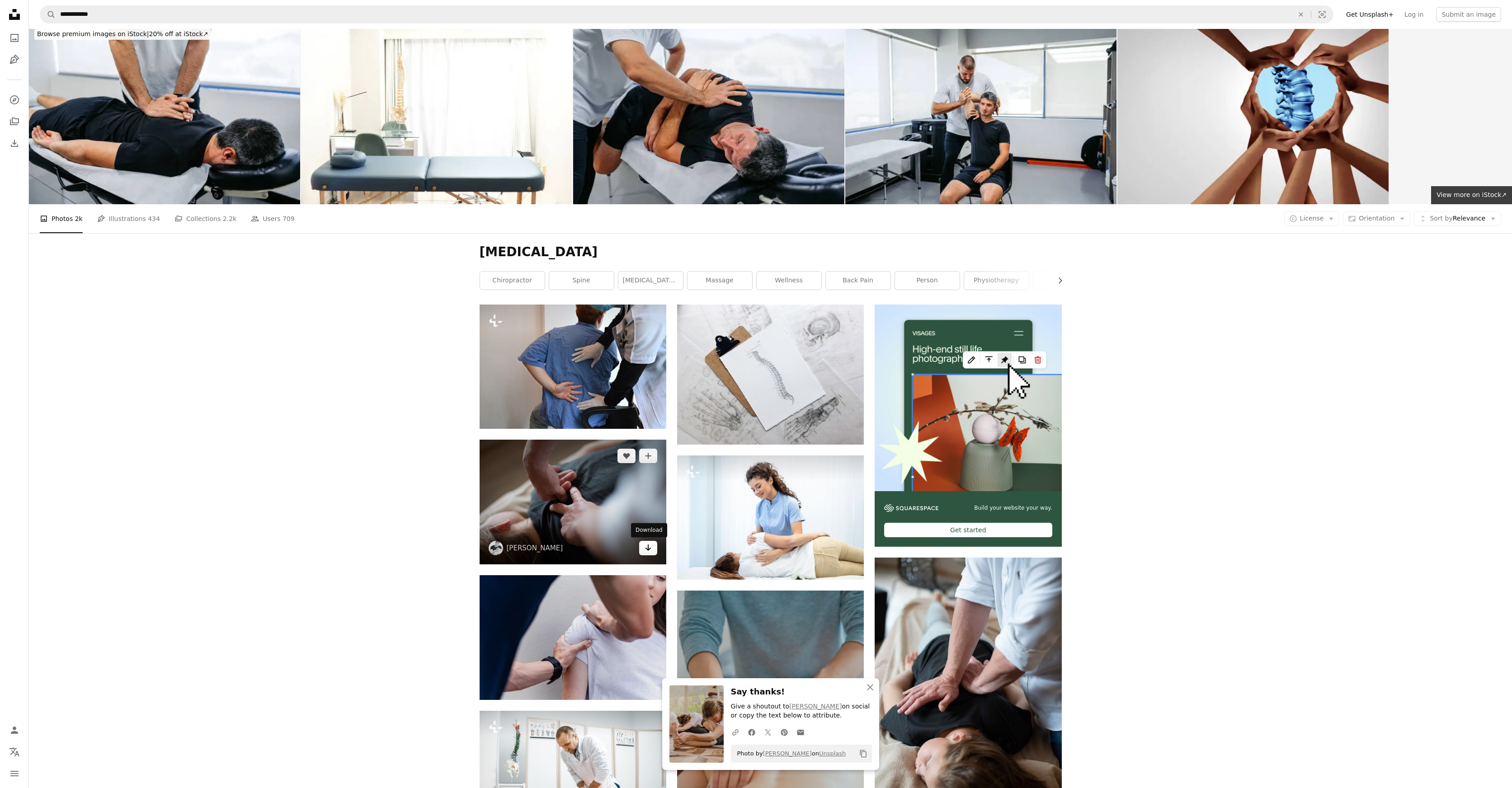
click at [652, 551] on link "Arrow pointing down" at bounding box center [648, 548] width 18 height 15
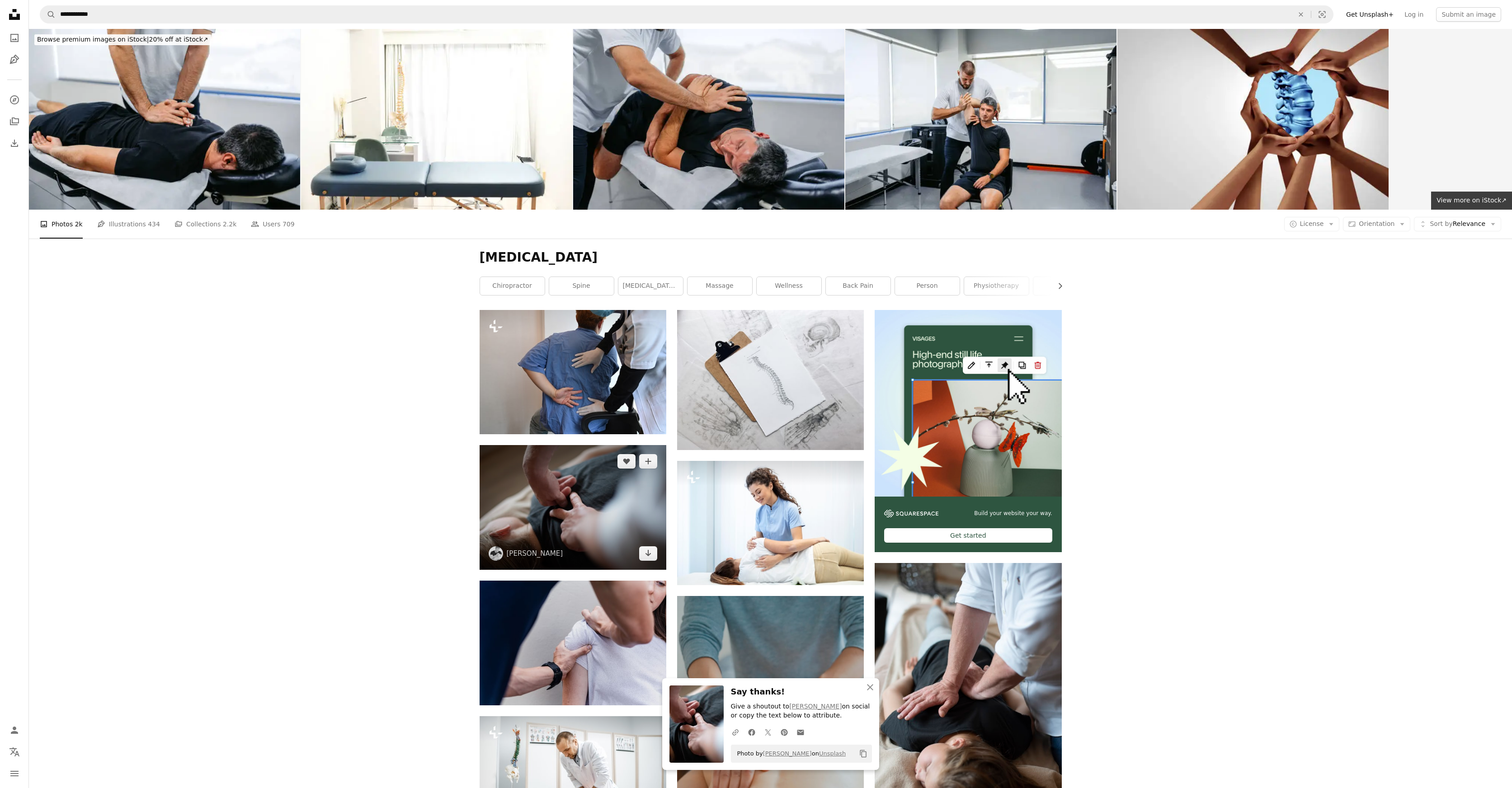
click at [596, 503] on img at bounding box center [573, 507] width 187 height 125
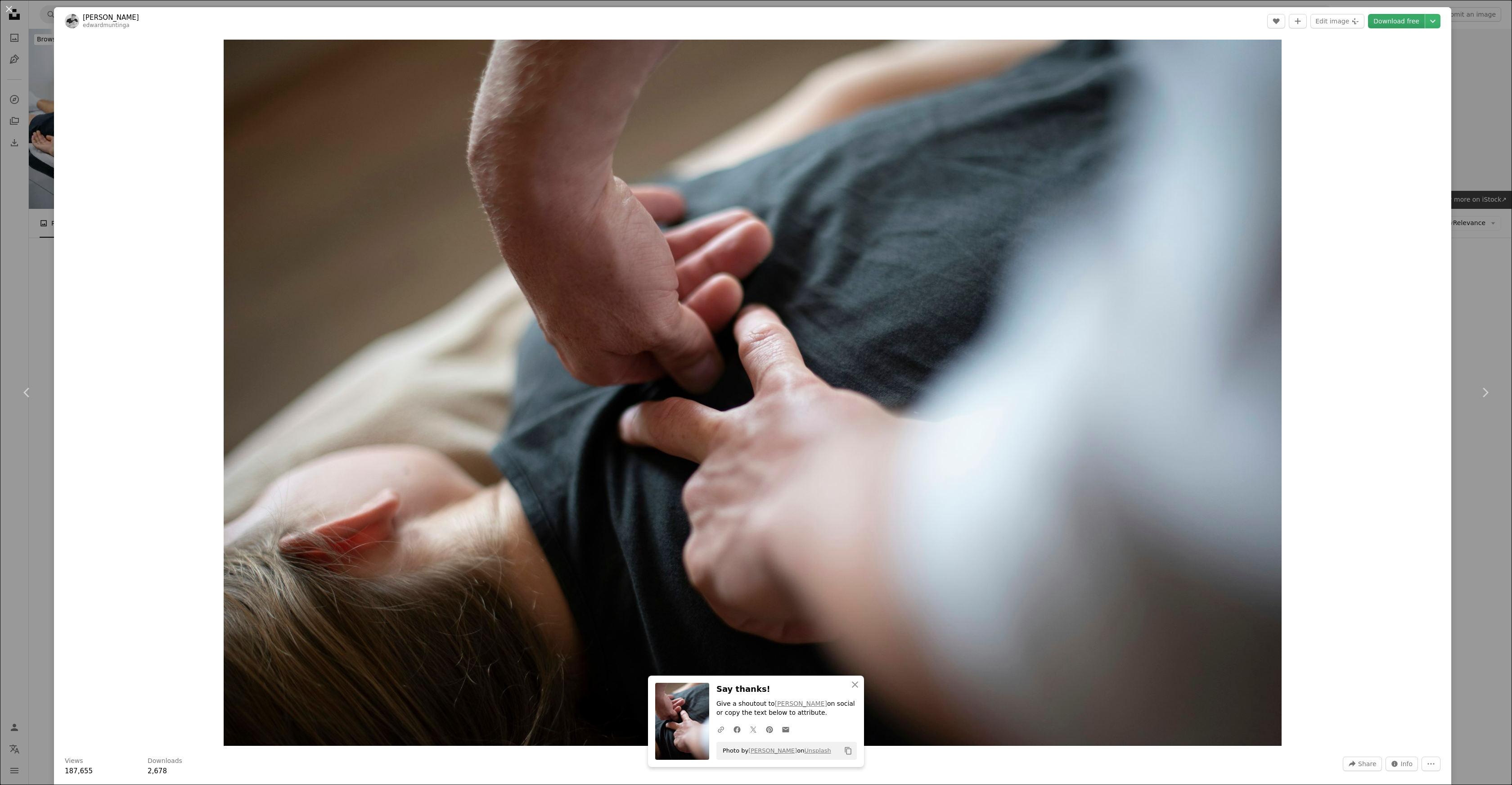
click at [1403, 21] on link "Download free" at bounding box center [1396, 21] width 57 height 15
click at [1426, 26] on icon "Chevron down" at bounding box center [1433, 20] width 15 height 11
click at [1397, 56] on span "( 1920 x 1281 )" at bounding box center [1396, 60] width 45 height 7
click at [1466, 126] on div "An X shape Chevron left Chevron right An X shape Close Say thanks! Give a shout…" at bounding box center [756, 392] width 1512 height 785
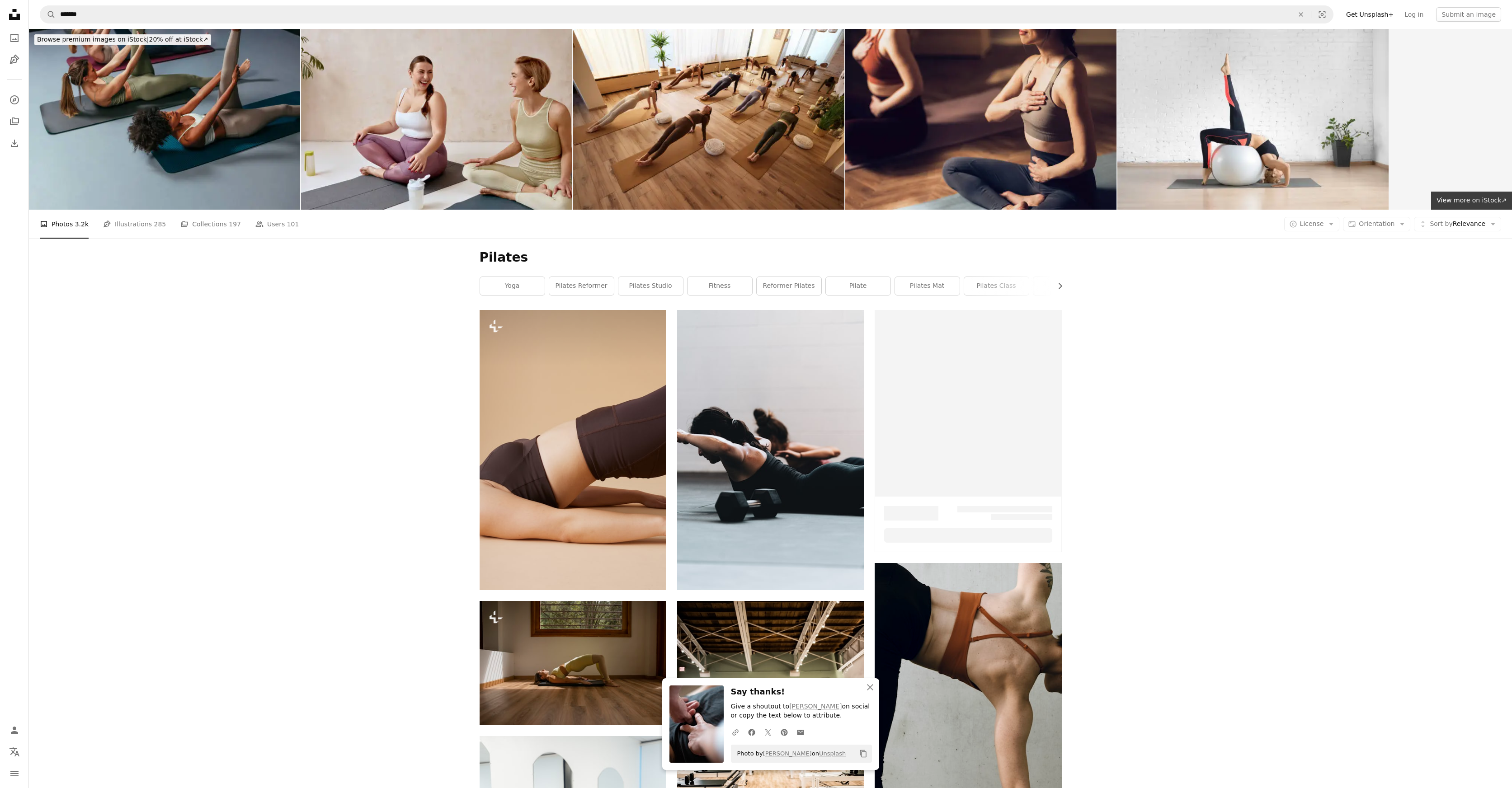
scroll to position [715, 0]
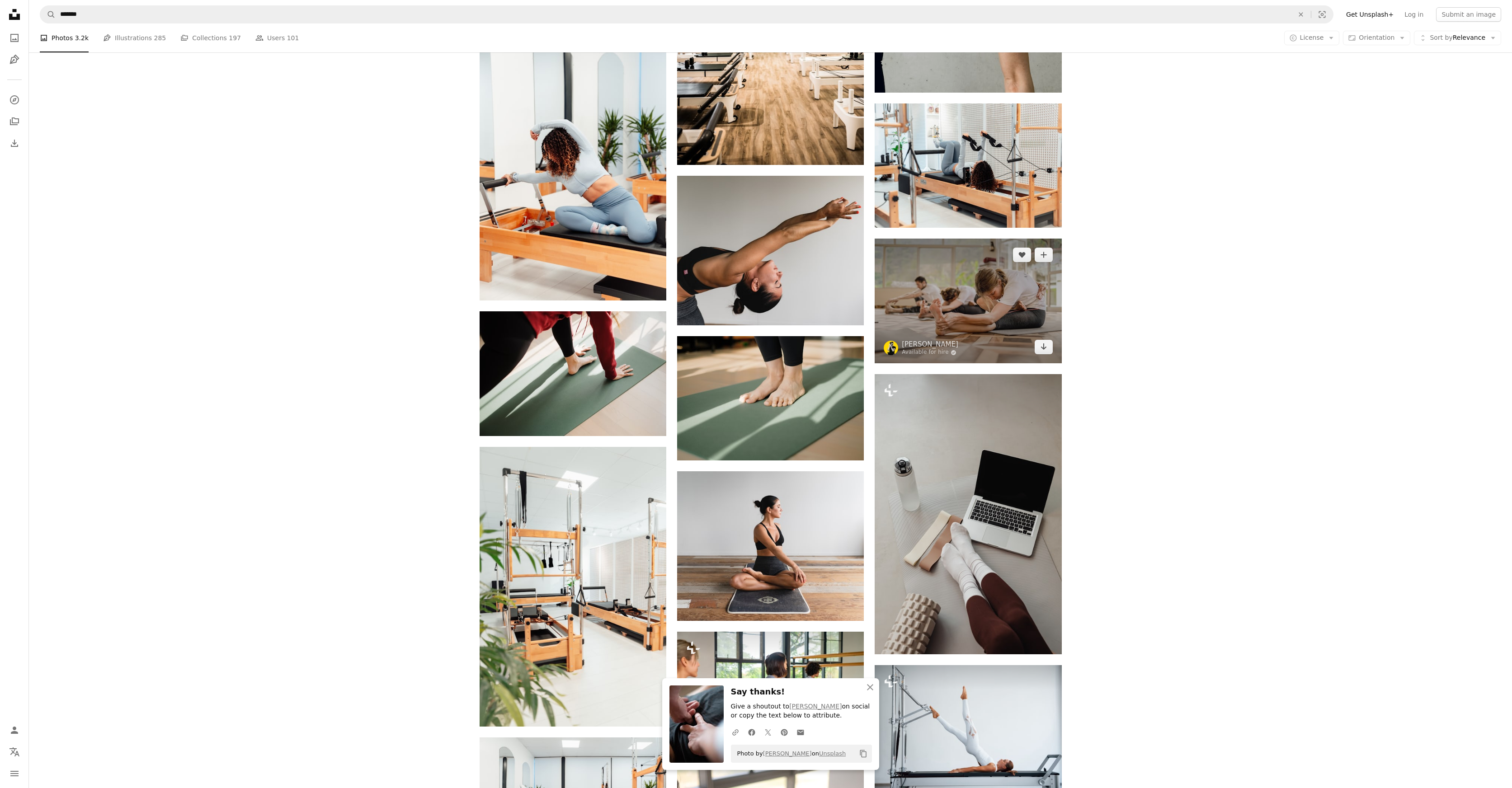
click at [1008, 293] on img at bounding box center [967, 301] width 187 height 125
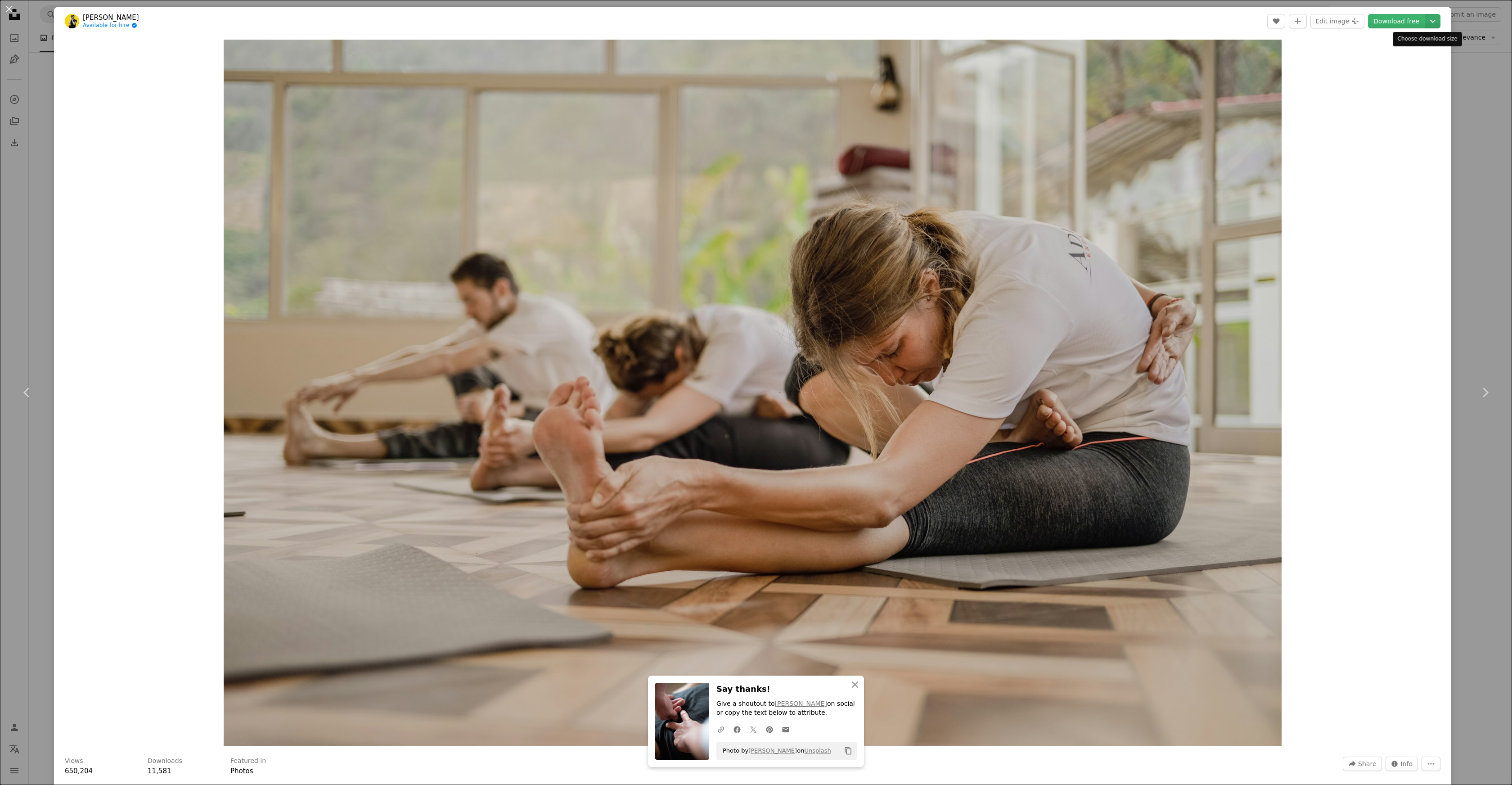
click at [1426, 19] on icon "Chevron down" at bounding box center [1433, 20] width 15 height 11
click at [1384, 62] on span "( 1920 x 1281 )" at bounding box center [1396, 60] width 45 height 7
click at [1480, 124] on div "An X shape Chevron left Chevron right An X shape Close Say thanks! Give a shout…" at bounding box center [756, 392] width 1512 height 785
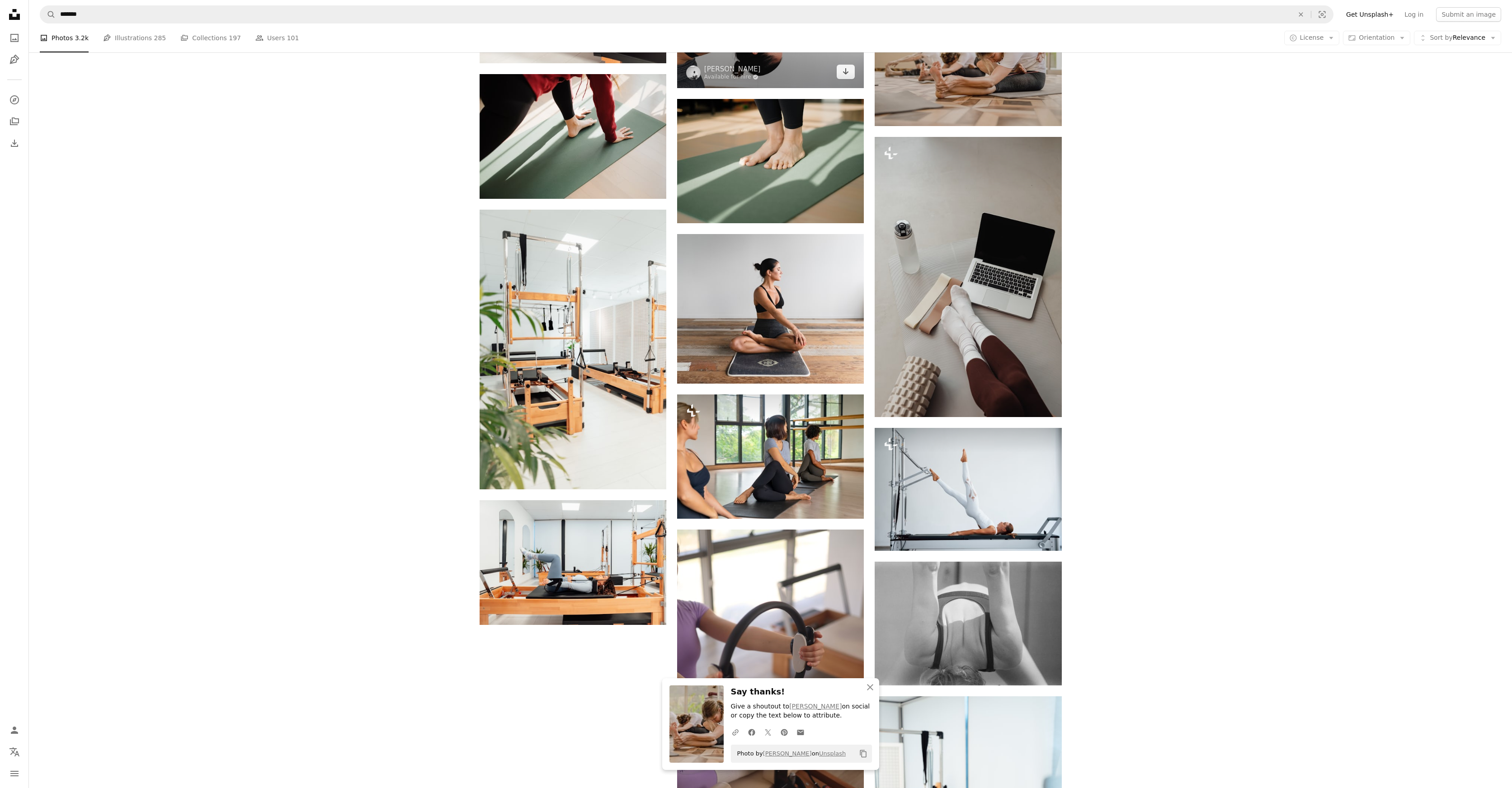
scroll to position [1092, 0]
